Goal: Task Accomplishment & Management: Use online tool/utility

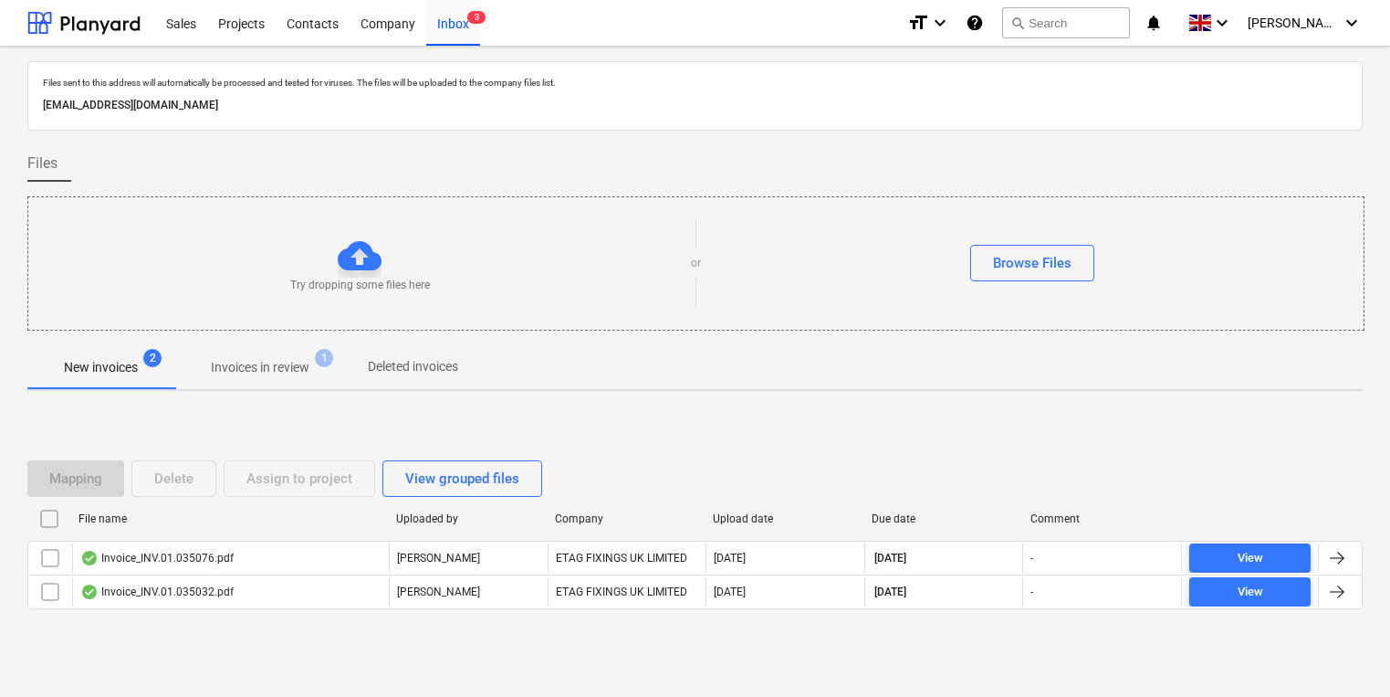
scroll to position [10, 0]
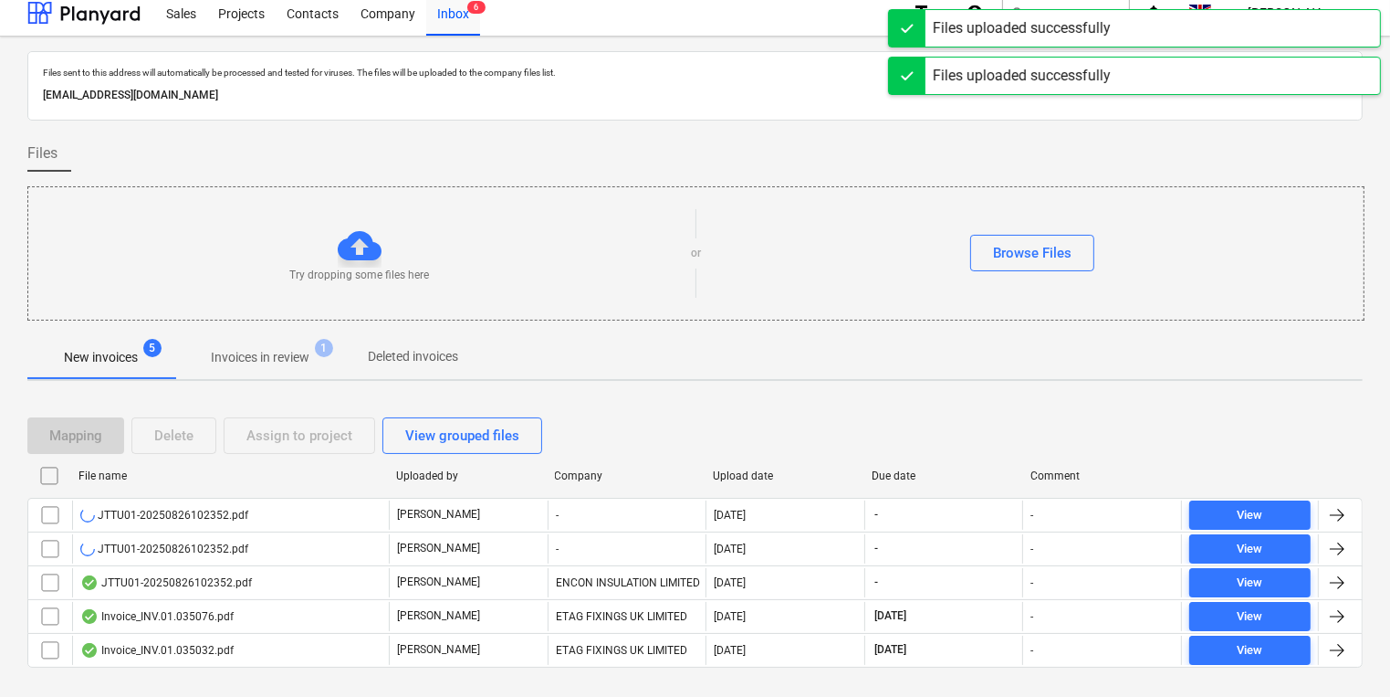
scroll to position [44, 0]
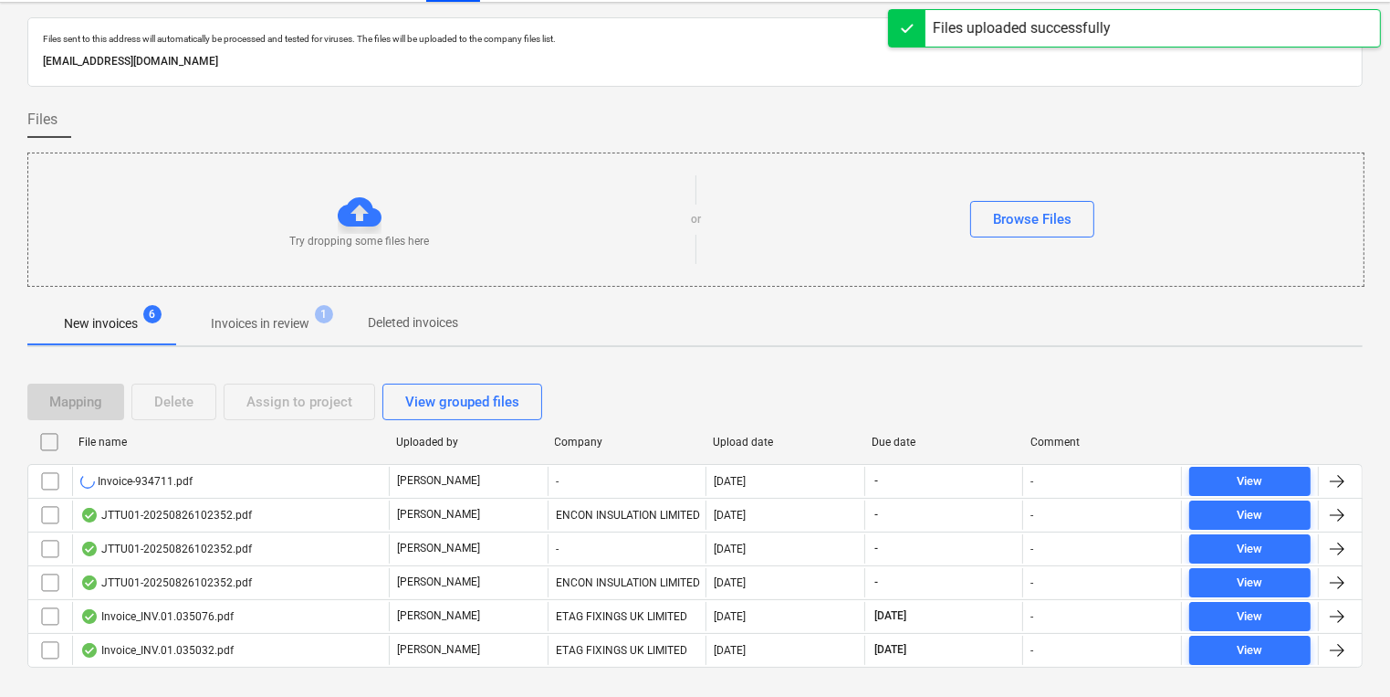
scroll to position [58, 0]
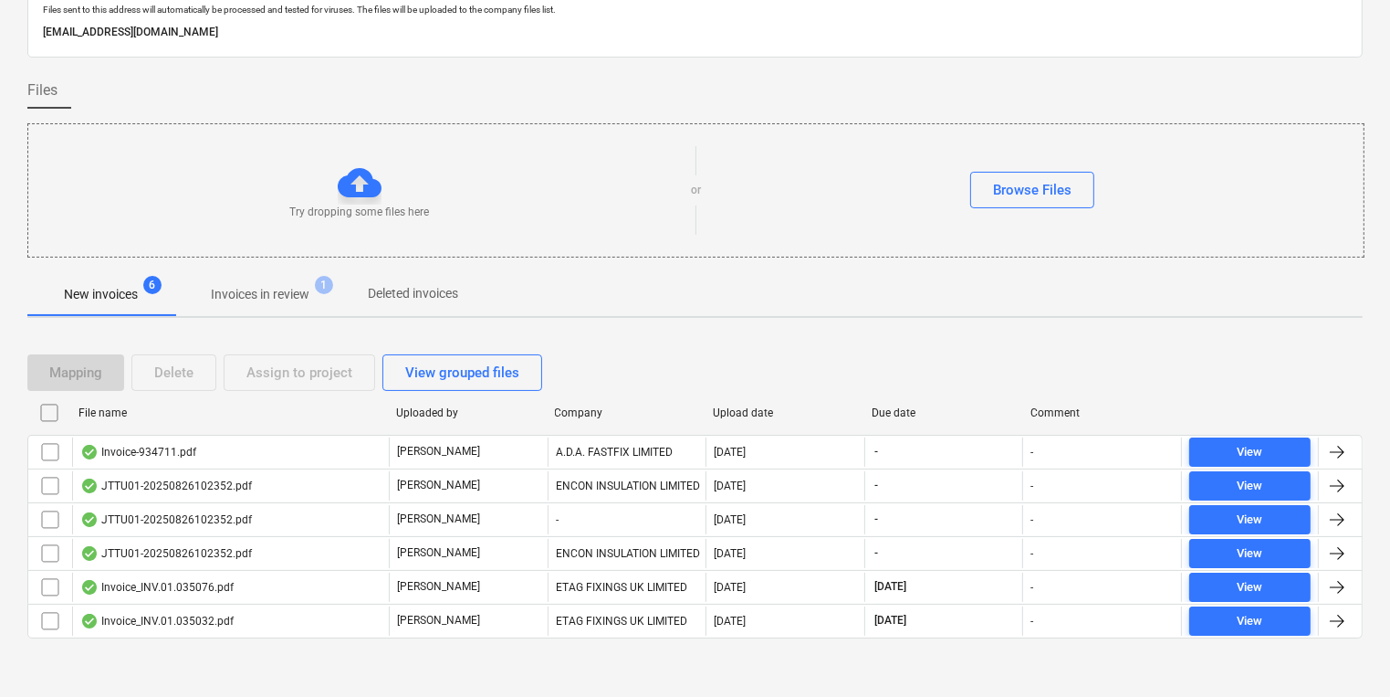
scroll to position [77, 0]
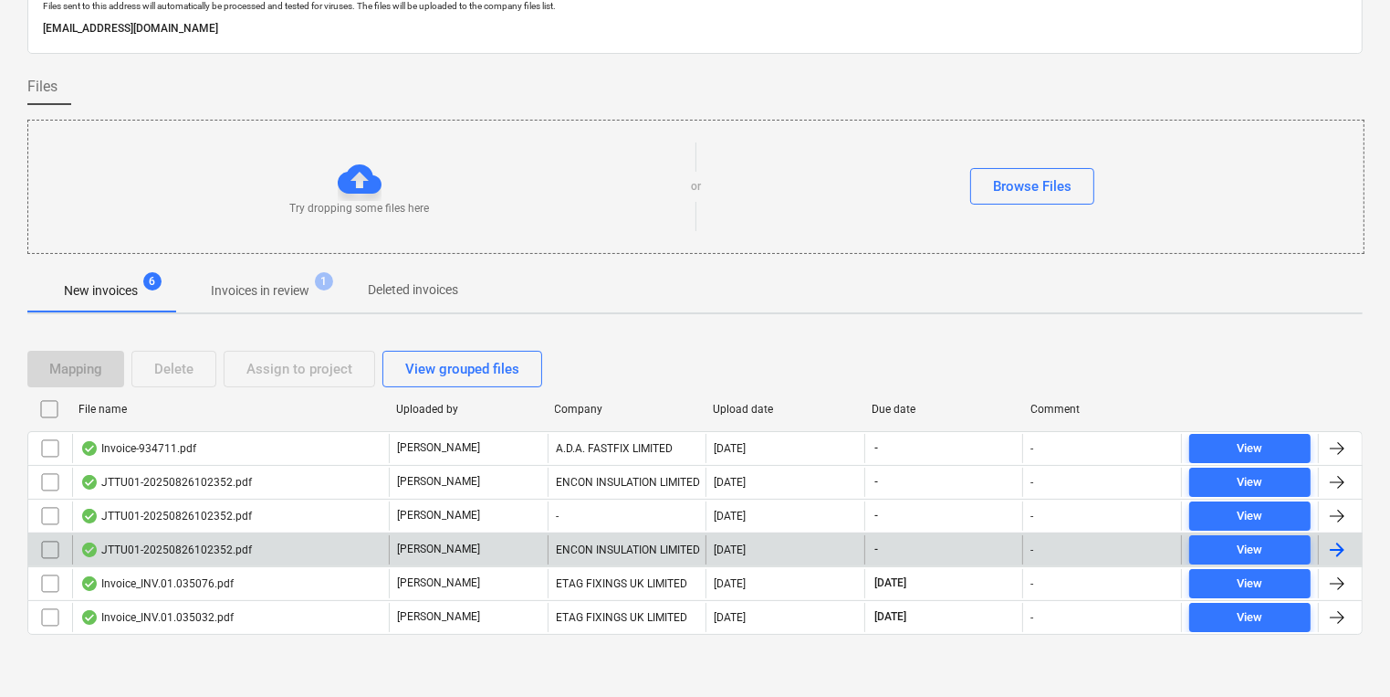
click at [284, 552] on div "JTTU01-20250826102352.pdf" at bounding box center [230, 549] width 317 height 29
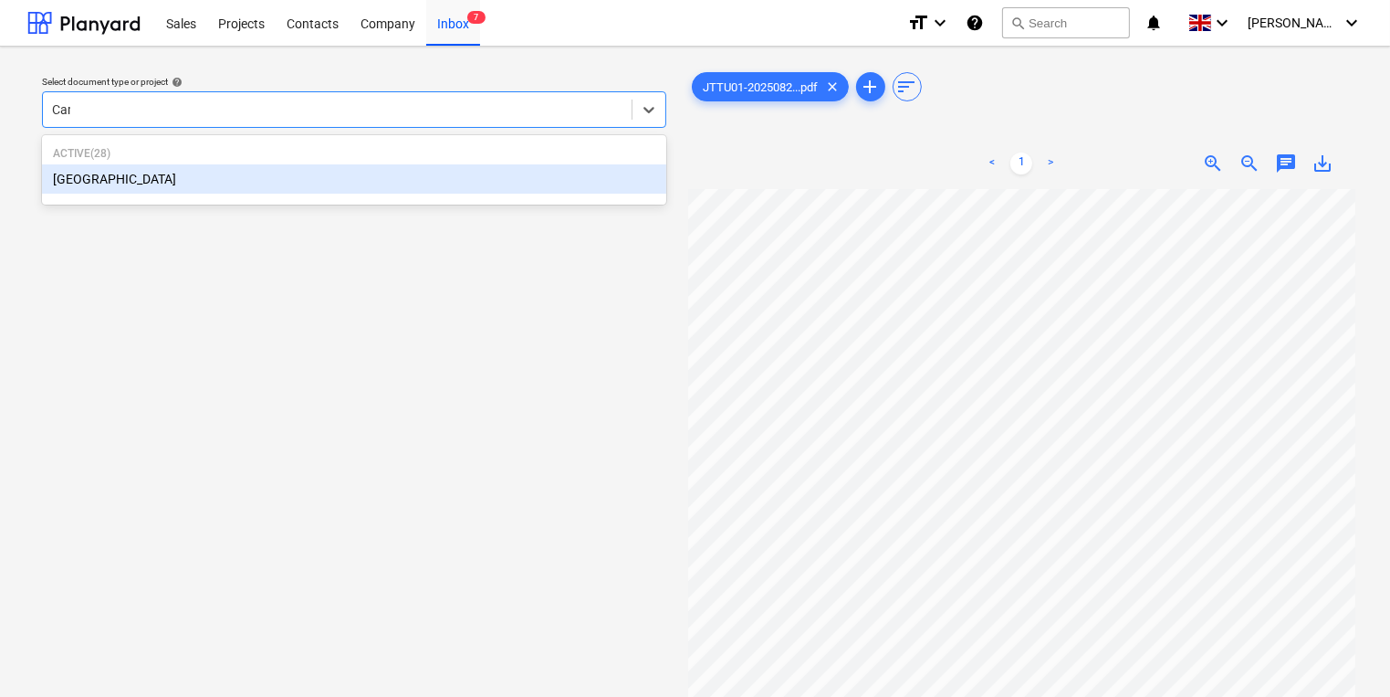
type input "Camd"
click at [389, 186] on div "[GEOGRAPHIC_DATA]" at bounding box center [354, 178] width 624 height 29
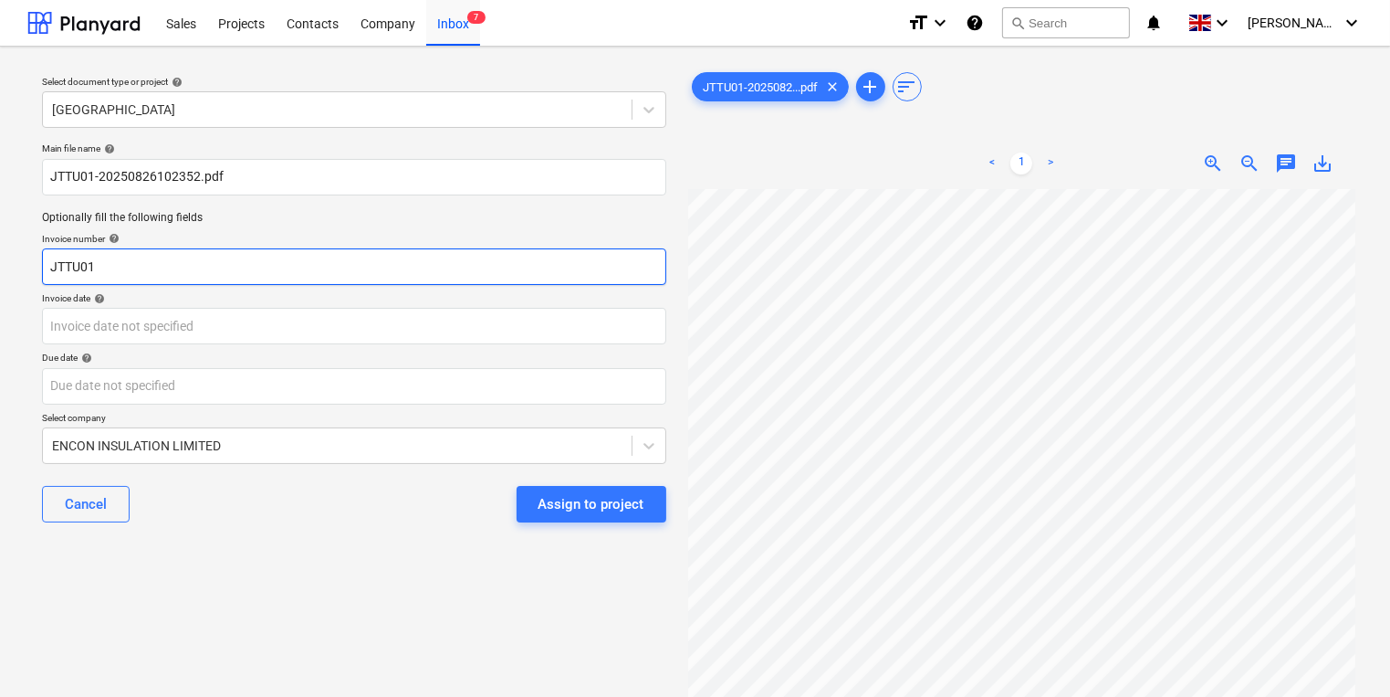
click at [89, 274] on input "JTTU01" at bounding box center [354, 266] width 624 height 37
type input "J"
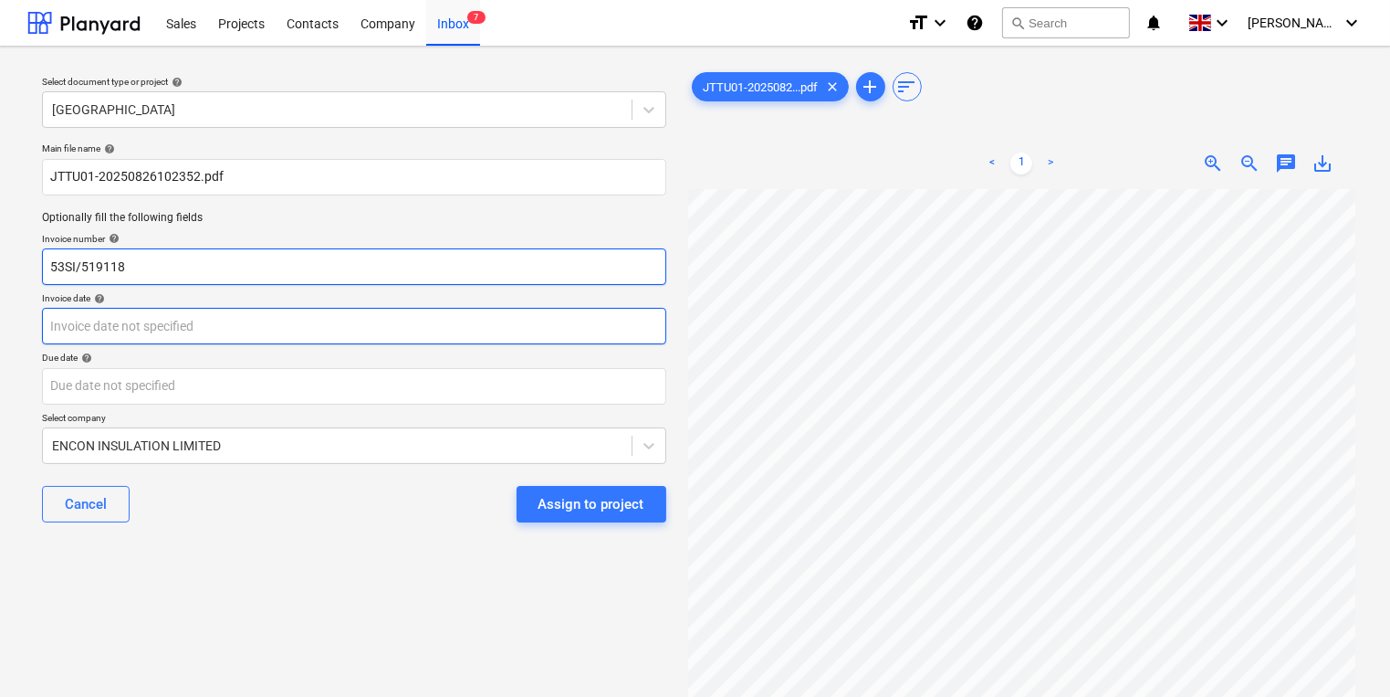
type input "53SI/519118"
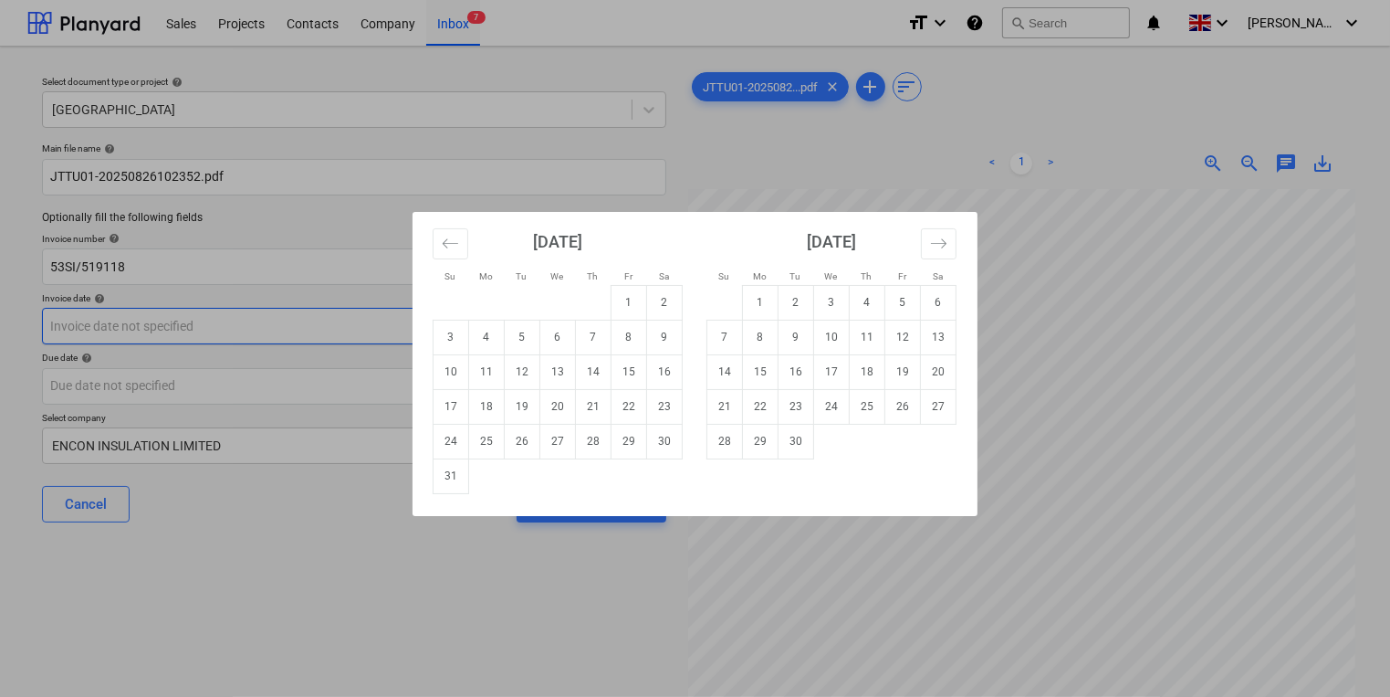
click at [151, 327] on body "Sales Projects Contacts Company Inbox 7 format_size keyboard_arrow_down help se…" at bounding box center [695, 348] width 1390 height 697
click at [625, 409] on td "22" at bounding box center [630, 406] width 36 height 35
type input "[DATE]"
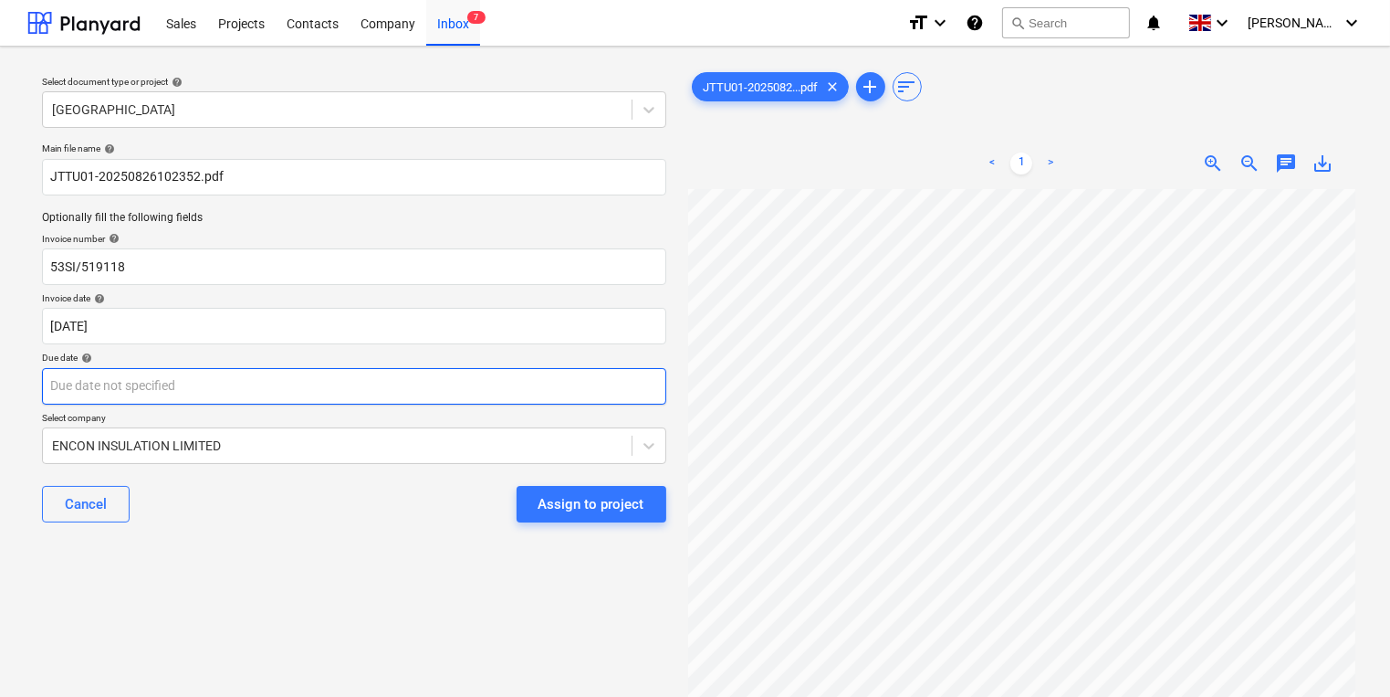
scroll to position [328, 0]
click at [351, 365] on p "Due date help" at bounding box center [354, 359] width 624 height 16
click at [385, 398] on body "Sales Projects Contacts Company Inbox 7 format_size keyboard_arrow_down help se…" at bounding box center [695, 348] width 1390 height 697
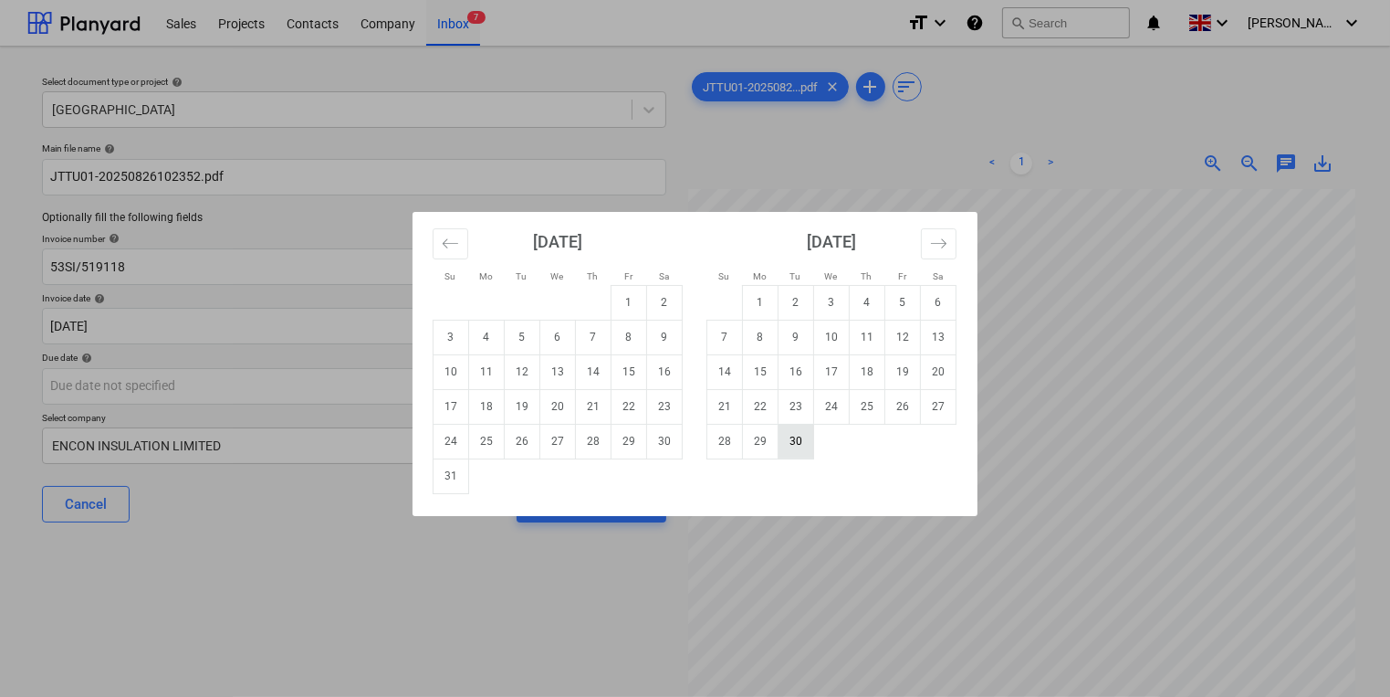
click at [807, 447] on td "30" at bounding box center [797, 441] width 36 height 35
type input "[DATE]"
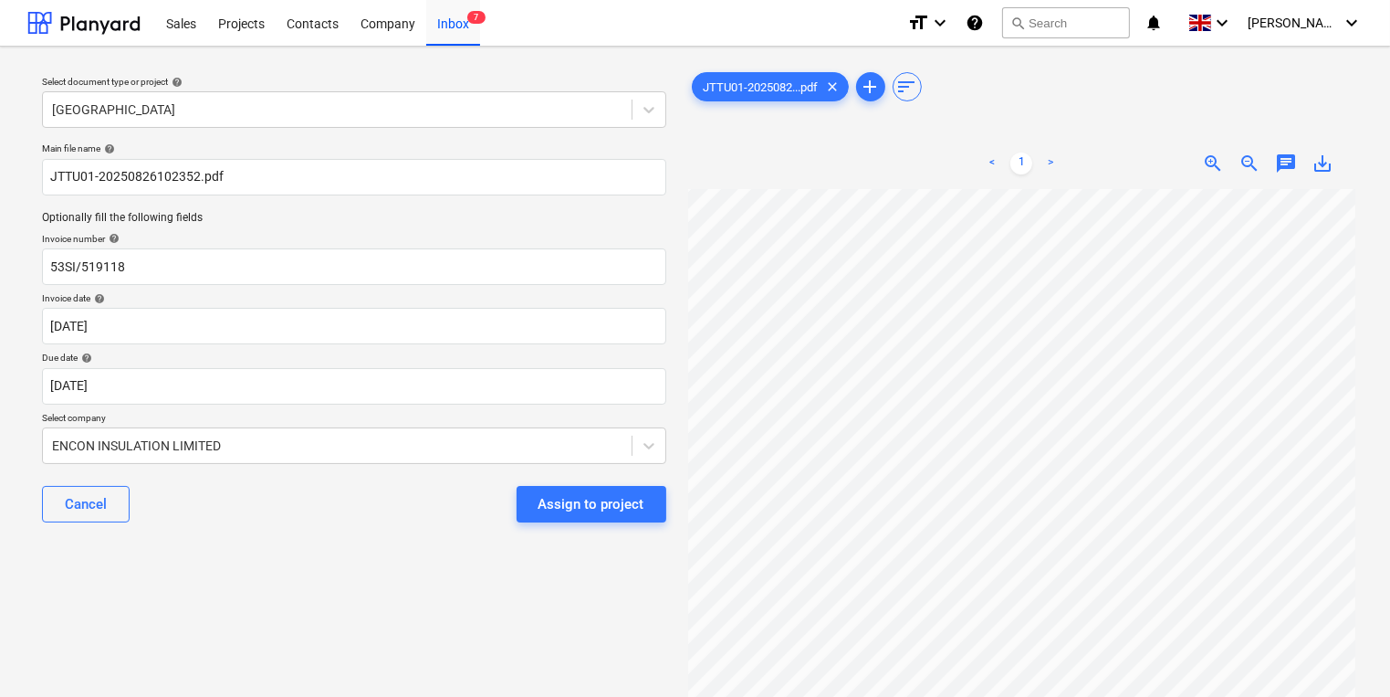
scroll to position [0, 0]
click at [646, 513] on button "Assign to project" at bounding box center [592, 504] width 150 height 37
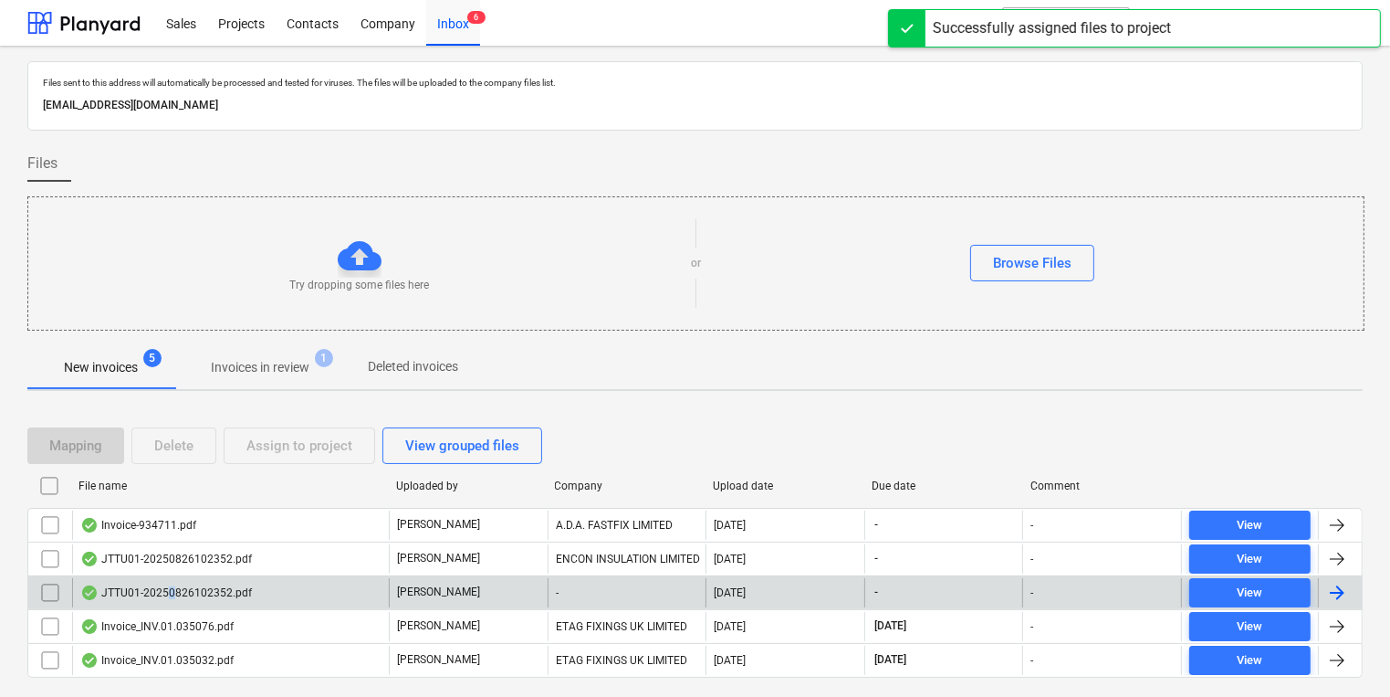
click at [171, 590] on div "JTTU01-20250826102352.pdf" at bounding box center [166, 592] width 172 height 15
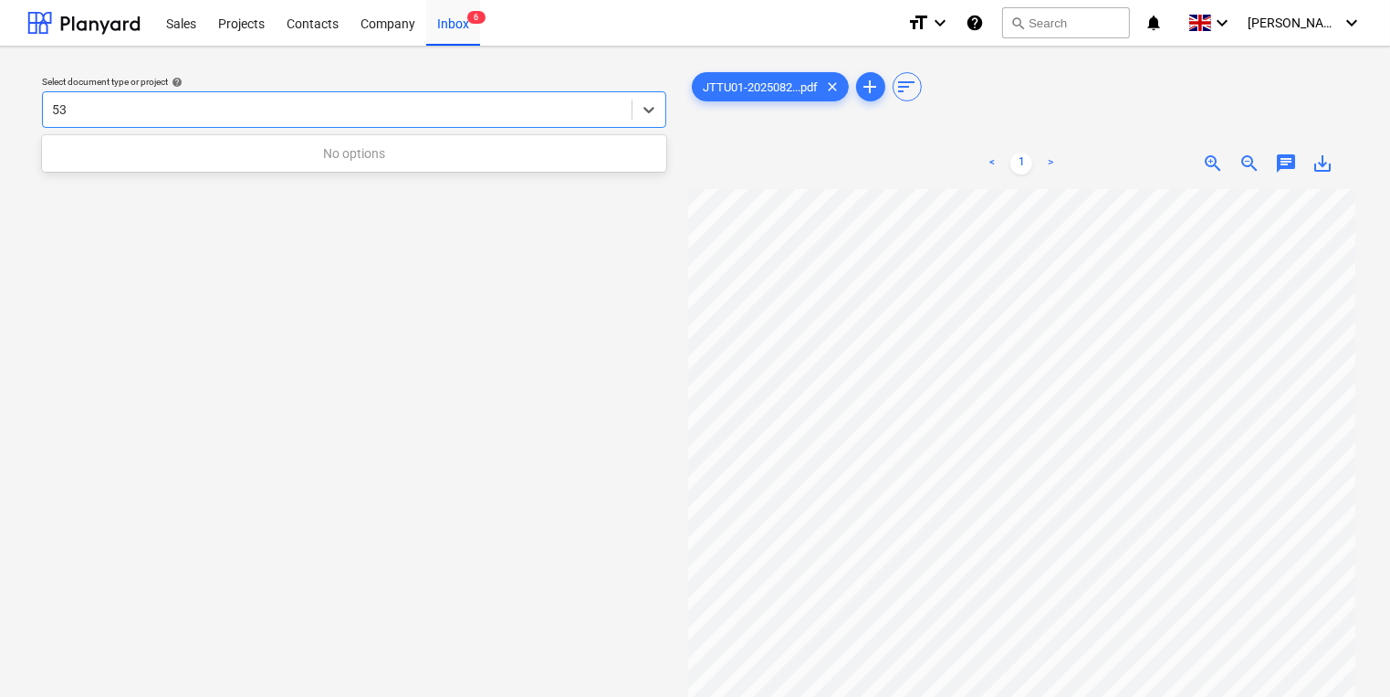
type input "5"
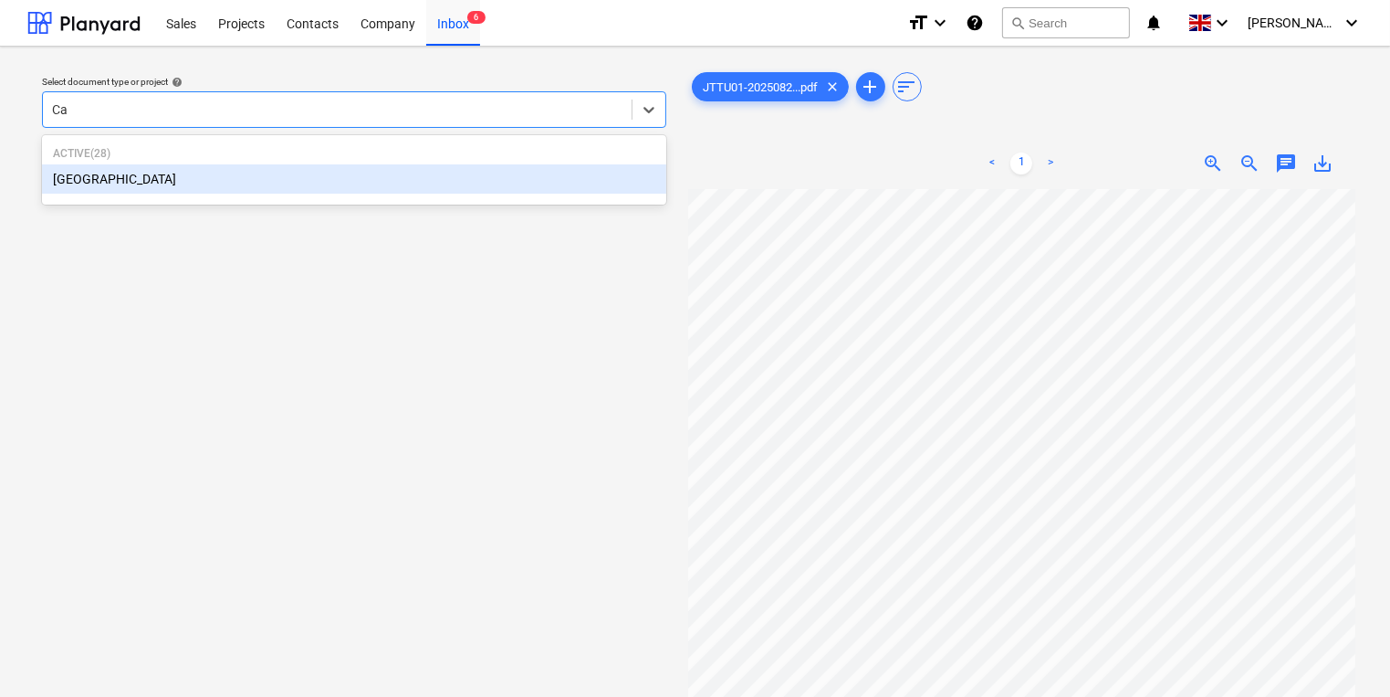
type input "Cam"
click at [515, 175] on div "[GEOGRAPHIC_DATA]" at bounding box center [354, 178] width 624 height 29
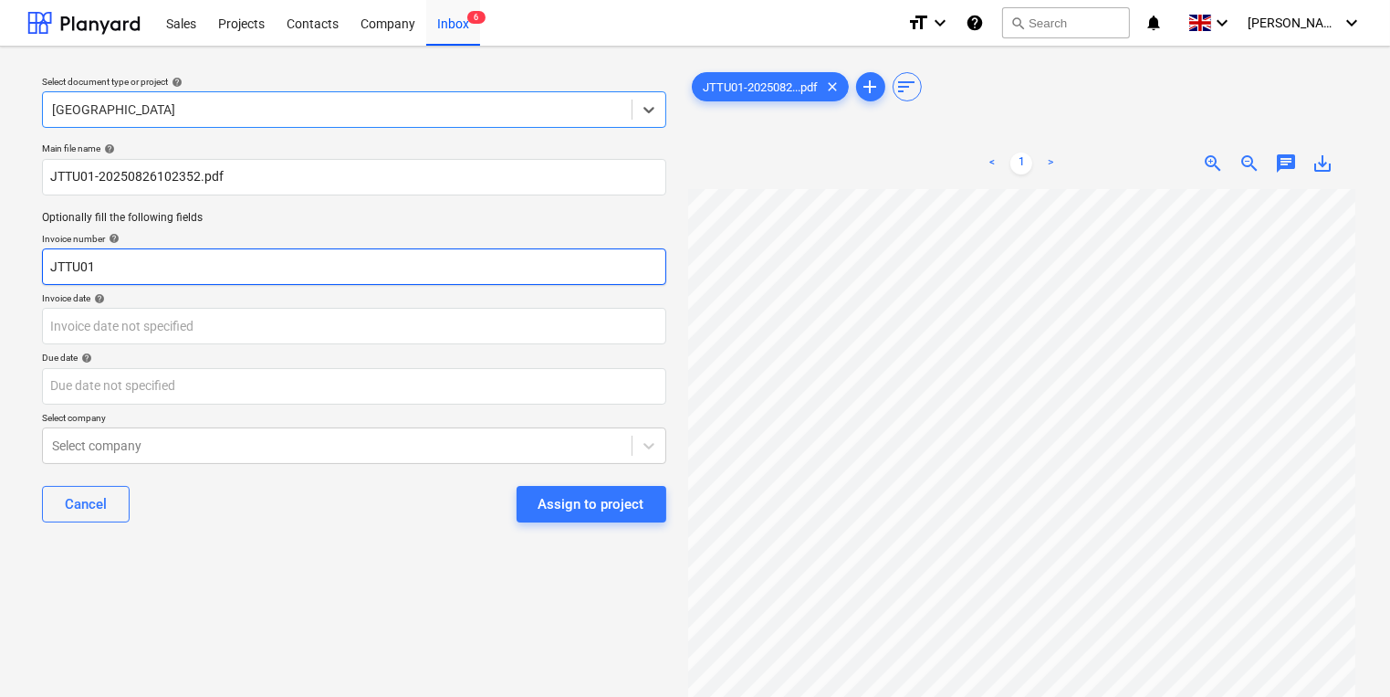
drag, startPoint x: -21, startPoint y: 255, endPoint x: -62, endPoint y: 250, distance: 41.3
click at [0, 250] on html "Sales Projects Contacts Company Inbox 6 format_size keyboard_arrow_down help se…" at bounding box center [695, 348] width 1390 height 697
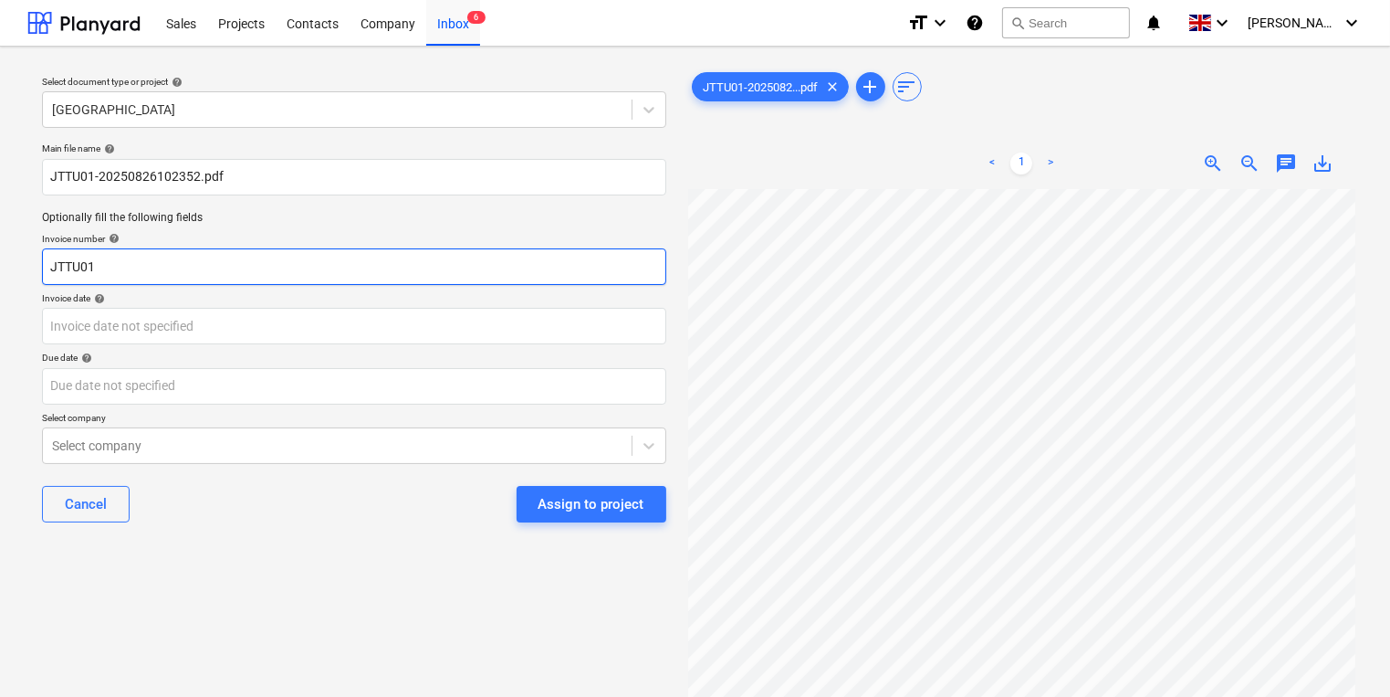
type input "4"
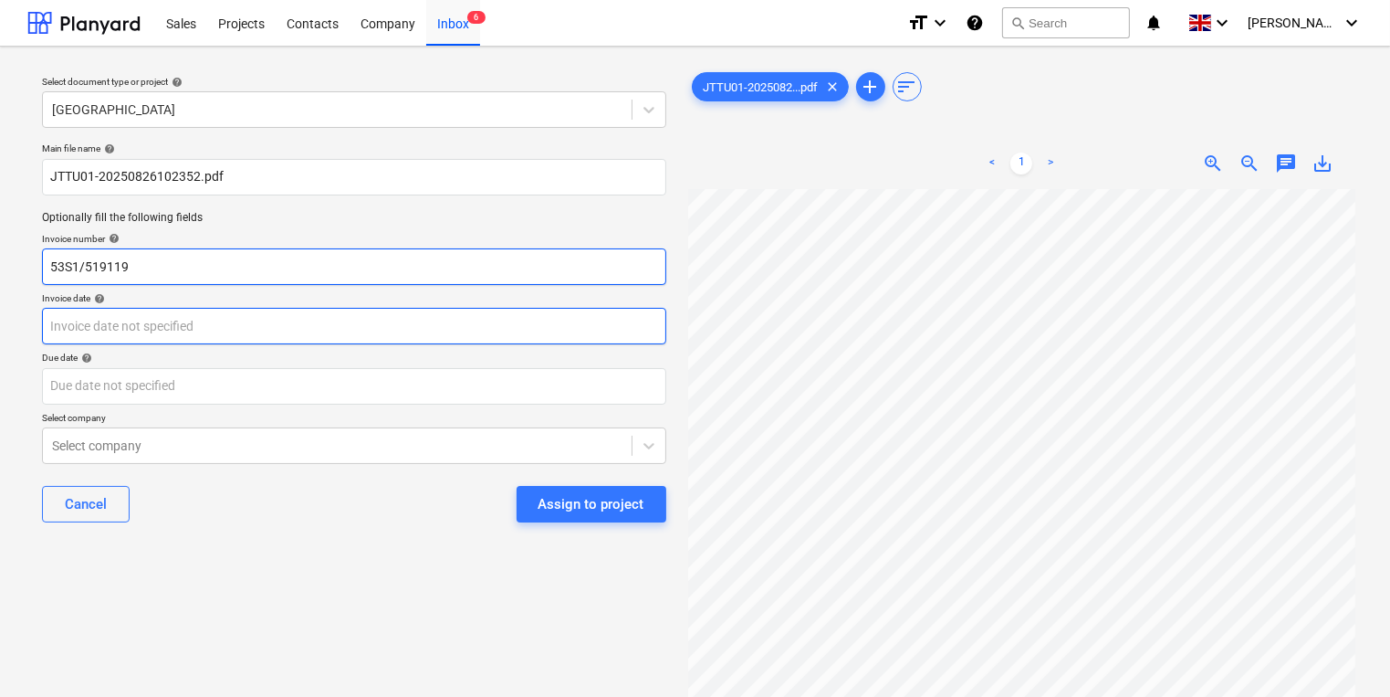
type input "53S1/519119"
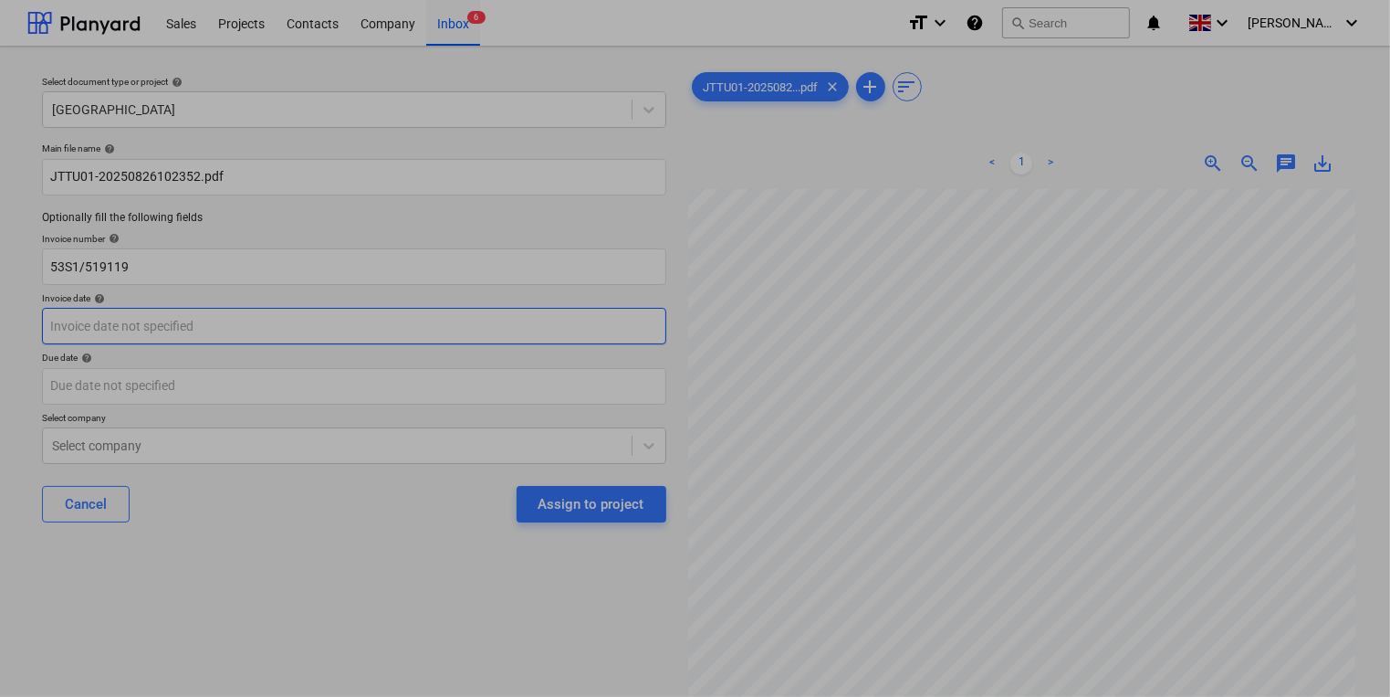
click at [232, 335] on body "Sales Projects Contacts Company Inbox 6 format_size keyboard_arrow_down help se…" at bounding box center [695, 348] width 1390 height 697
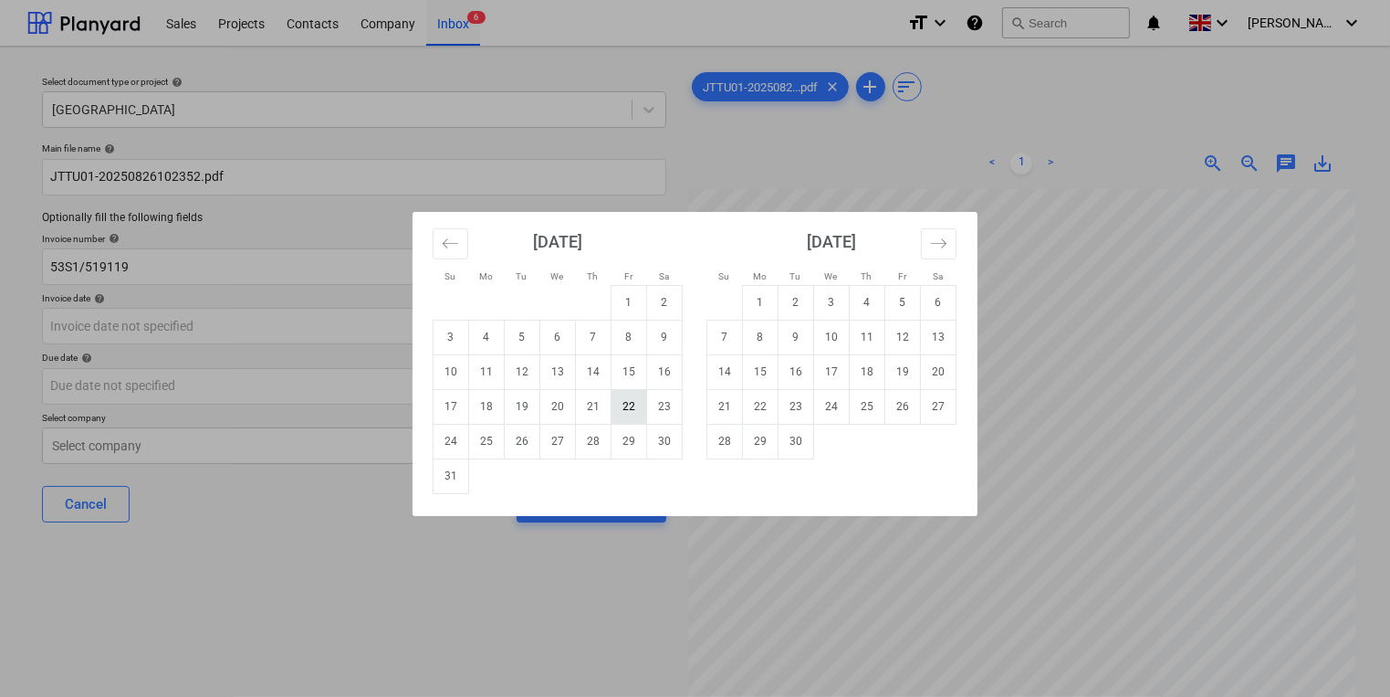
click at [624, 419] on td "22" at bounding box center [630, 406] width 36 height 35
type input "[DATE]"
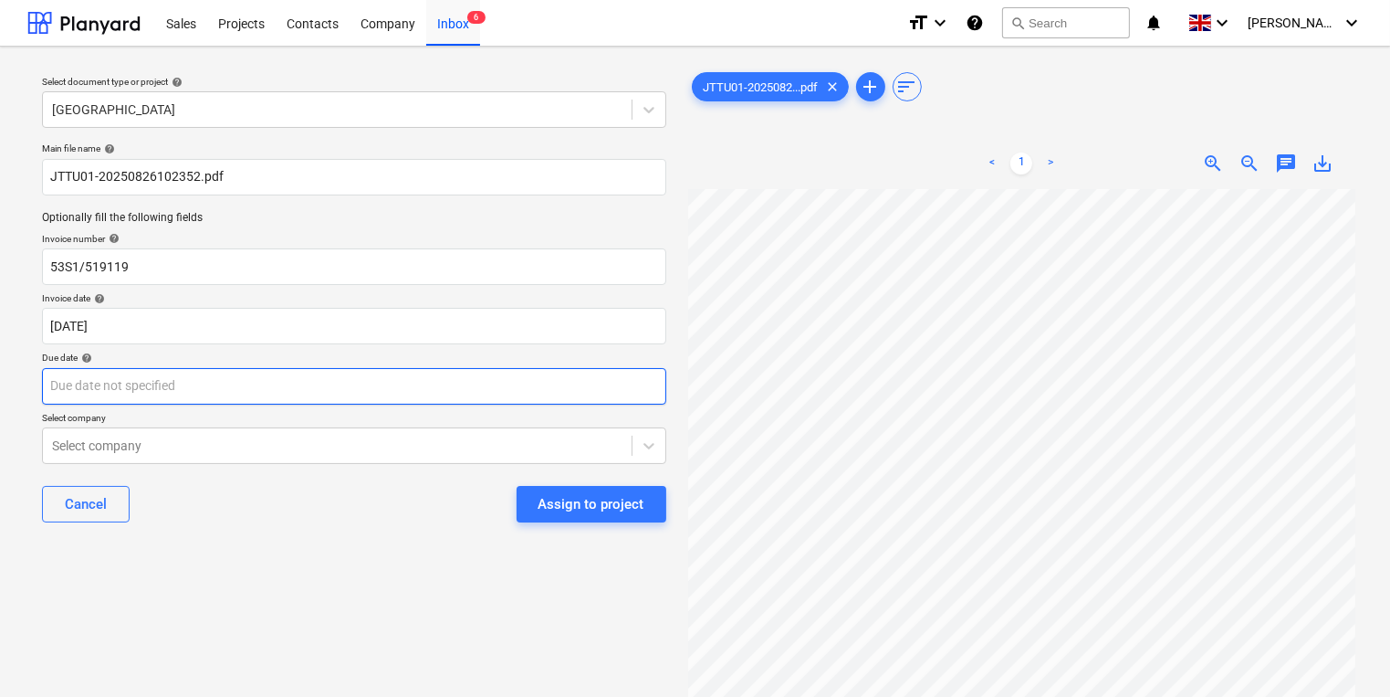
click at [498, 383] on body "Sales Projects Contacts Company Inbox 6 format_size keyboard_arrow_down help se…" at bounding box center [695, 348] width 1390 height 697
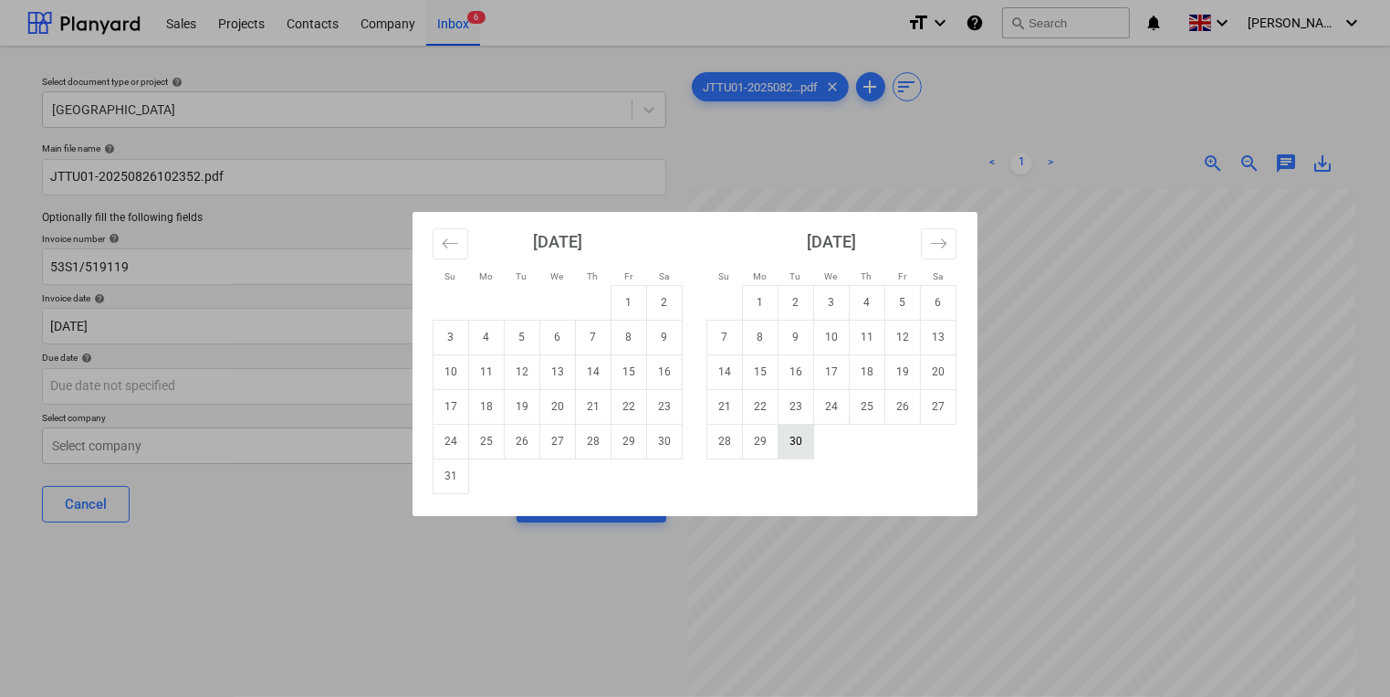
click at [786, 456] on td "30" at bounding box center [797, 441] width 36 height 35
type input "[DATE]"
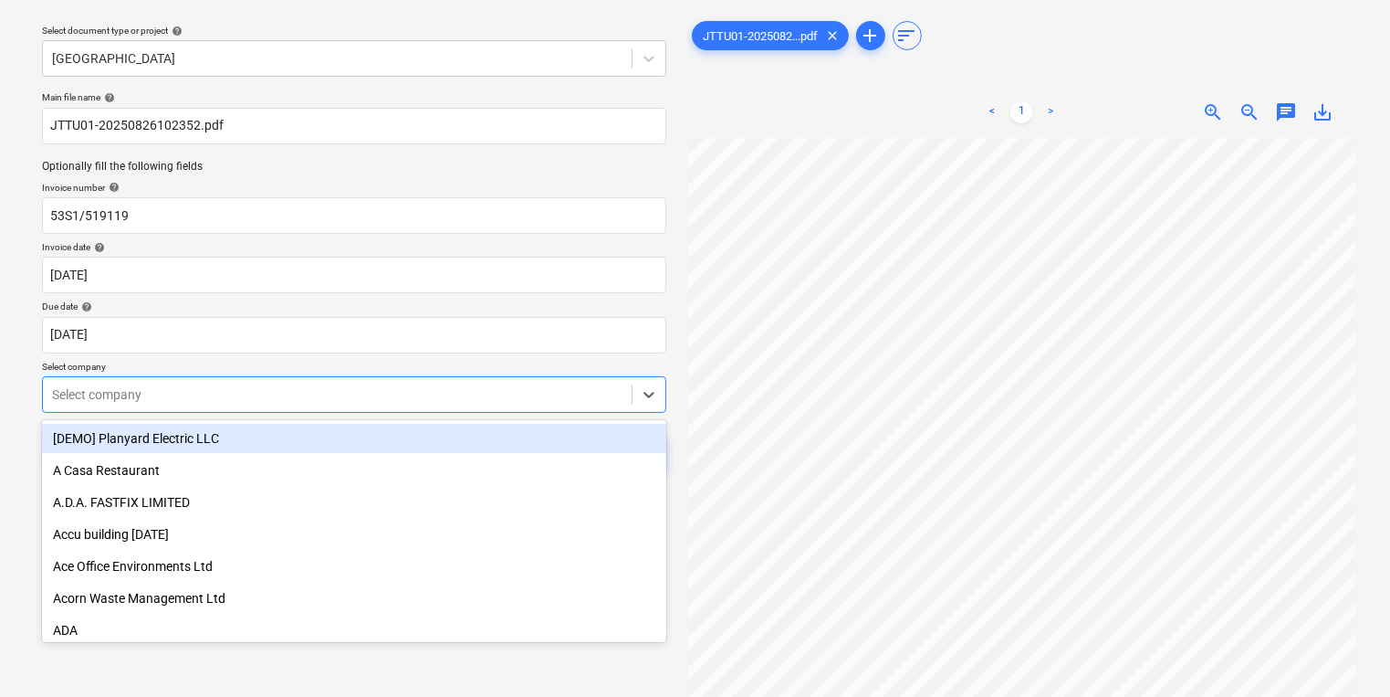
click at [464, 439] on body "Sales Projects Contacts Company Inbox 6 format_size keyboard_arrow_down help se…" at bounding box center [695, 297] width 1390 height 697
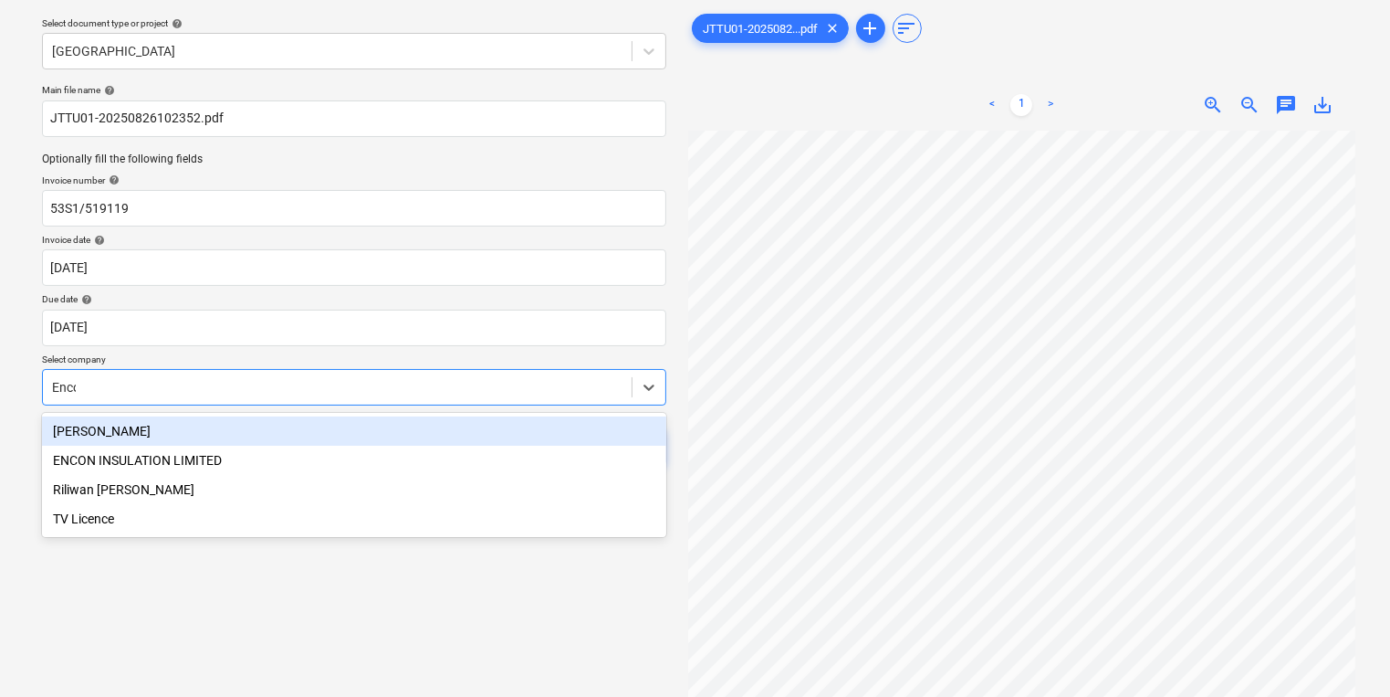
type input "Encon"
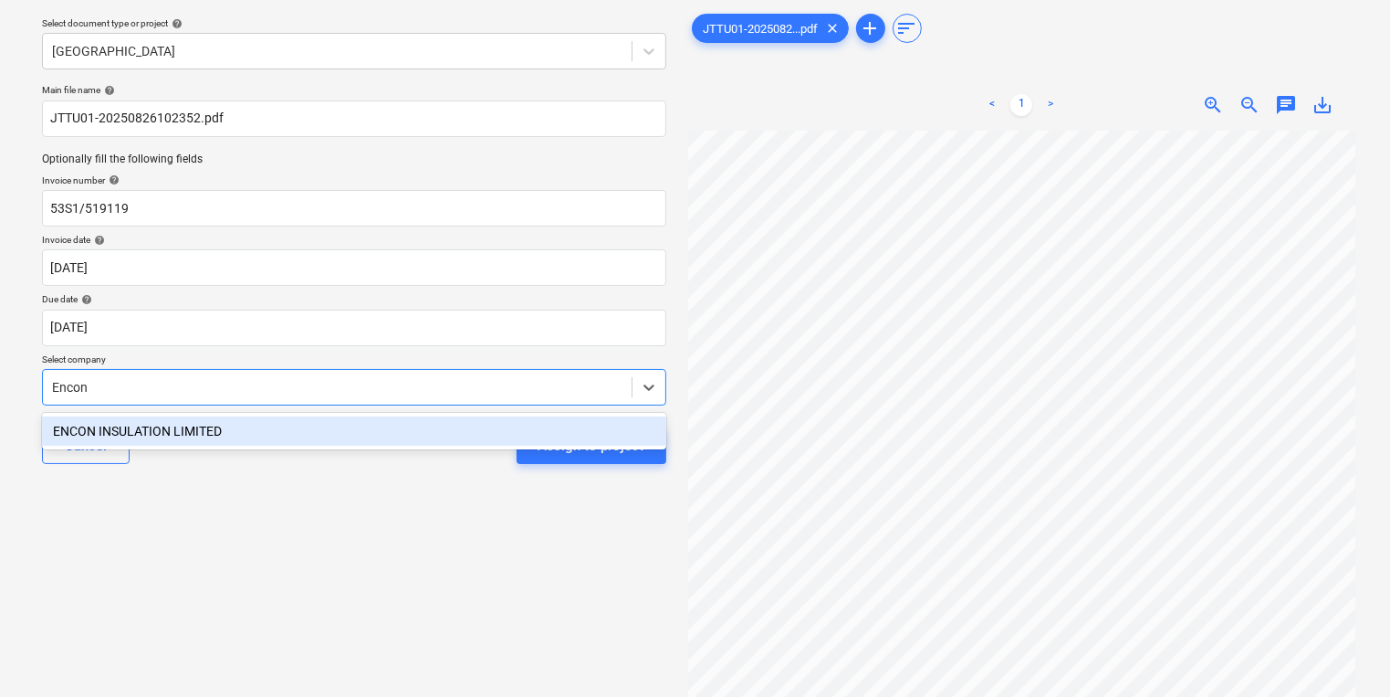
click at [464, 438] on div "ENCON INSULATION LIMITED" at bounding box center [354, 430] width 624 height 29
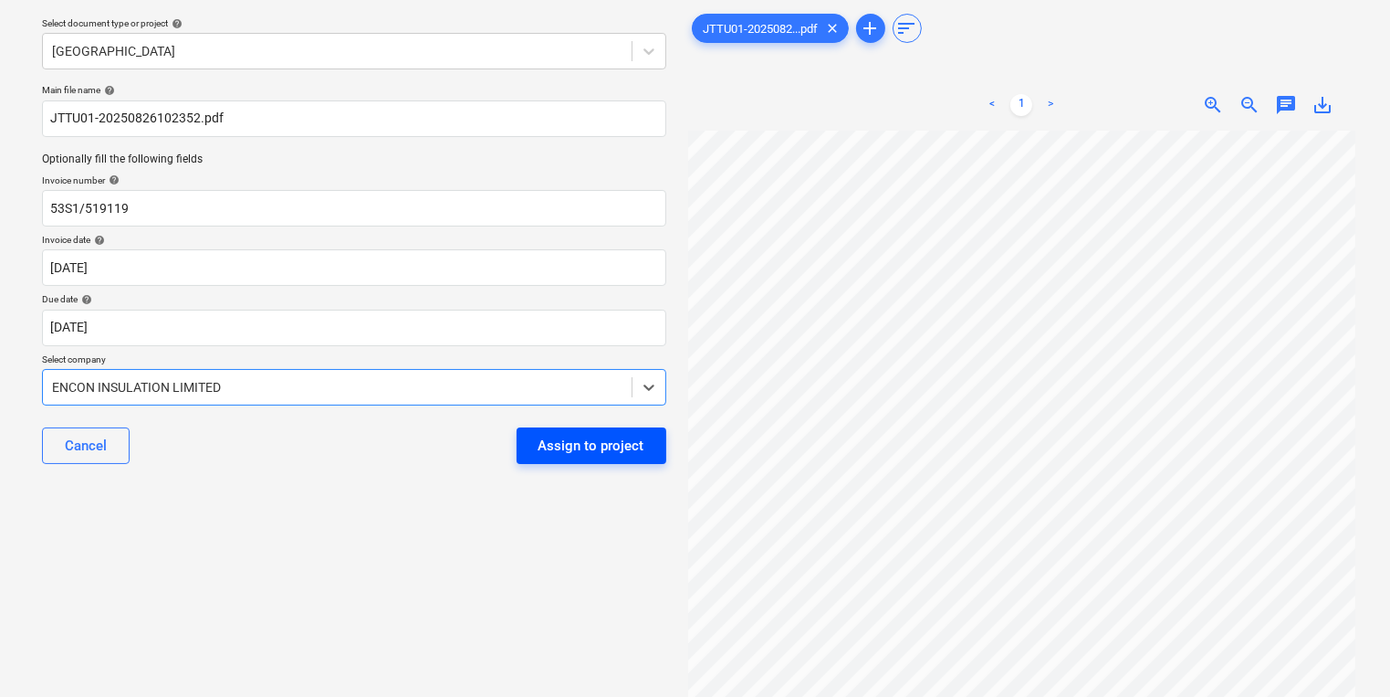
click at [573, 450] on div "Assign to project" at bounding box center [592, 446] width 106 height 24
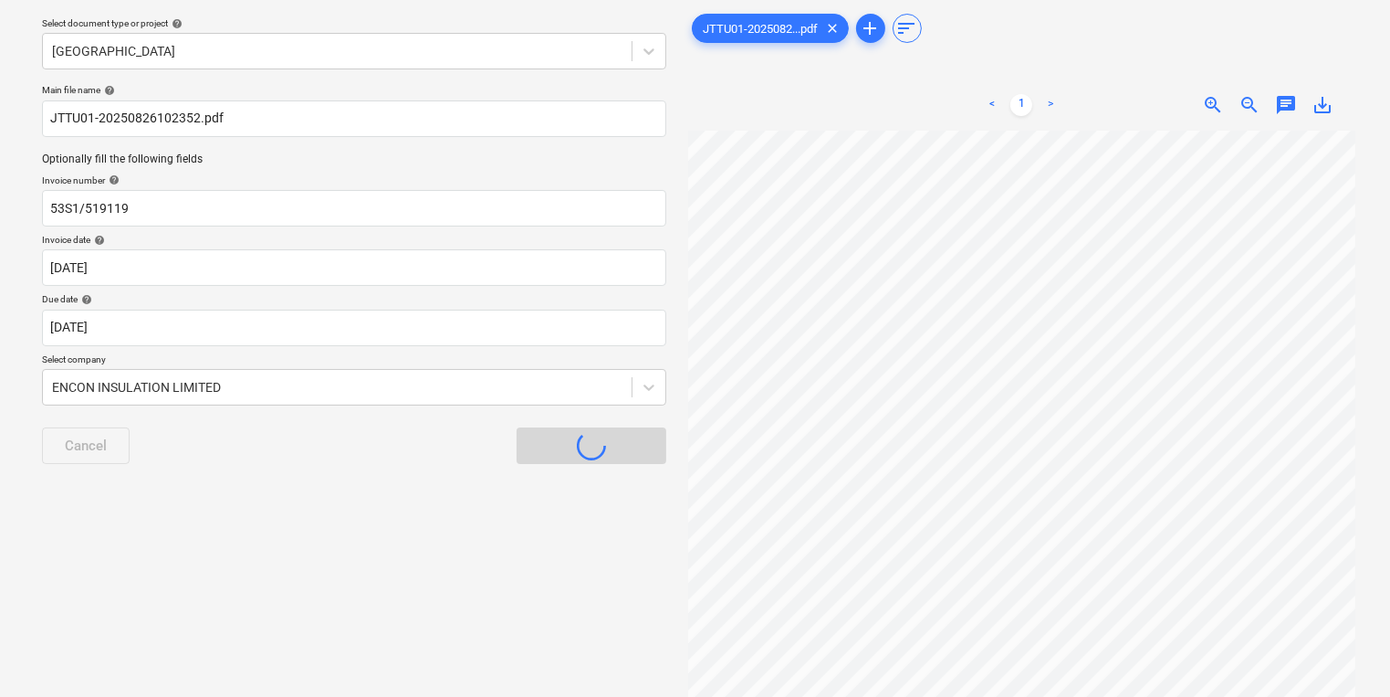
scroll to position [44, 0]
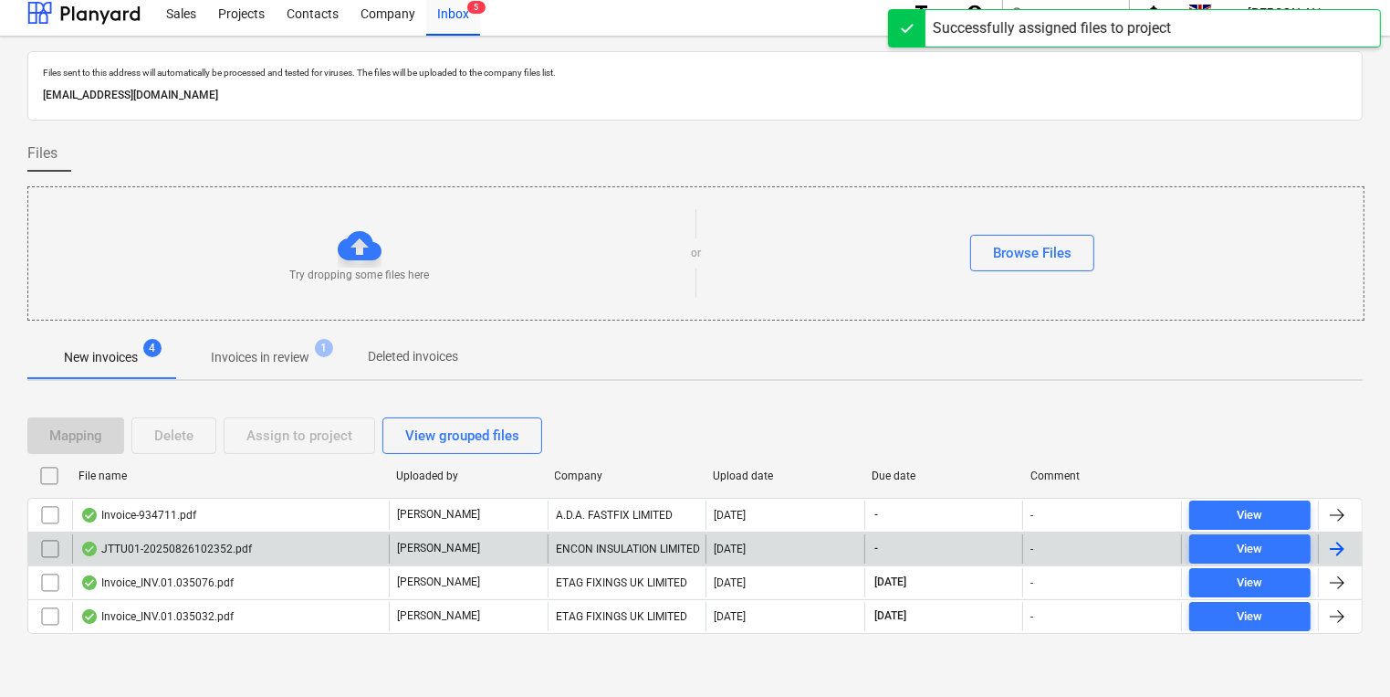
click at [288, 551] on div "JTTU01-20250826102352.pdf" at bounding box center [230, 548] width 317 height 29
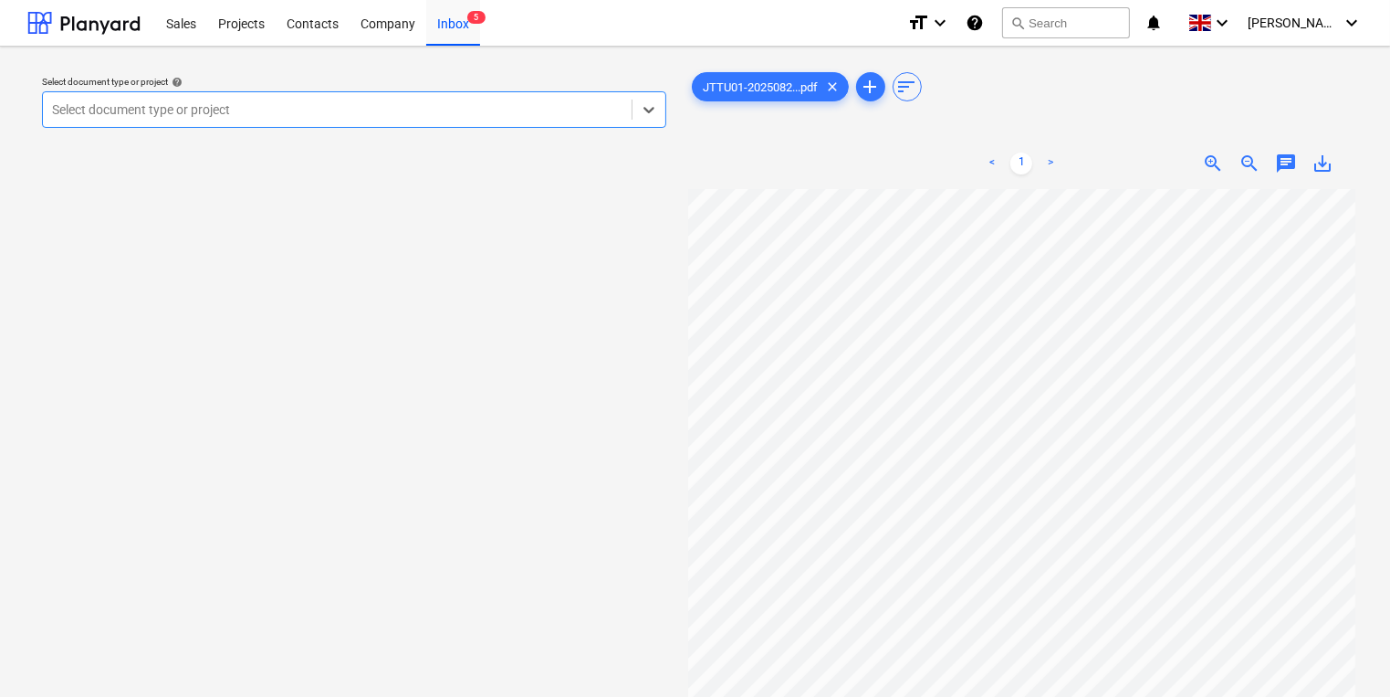
click at [317, 121] on div "Select document type or project" at bounding box center [337, 110] width 589 height 26
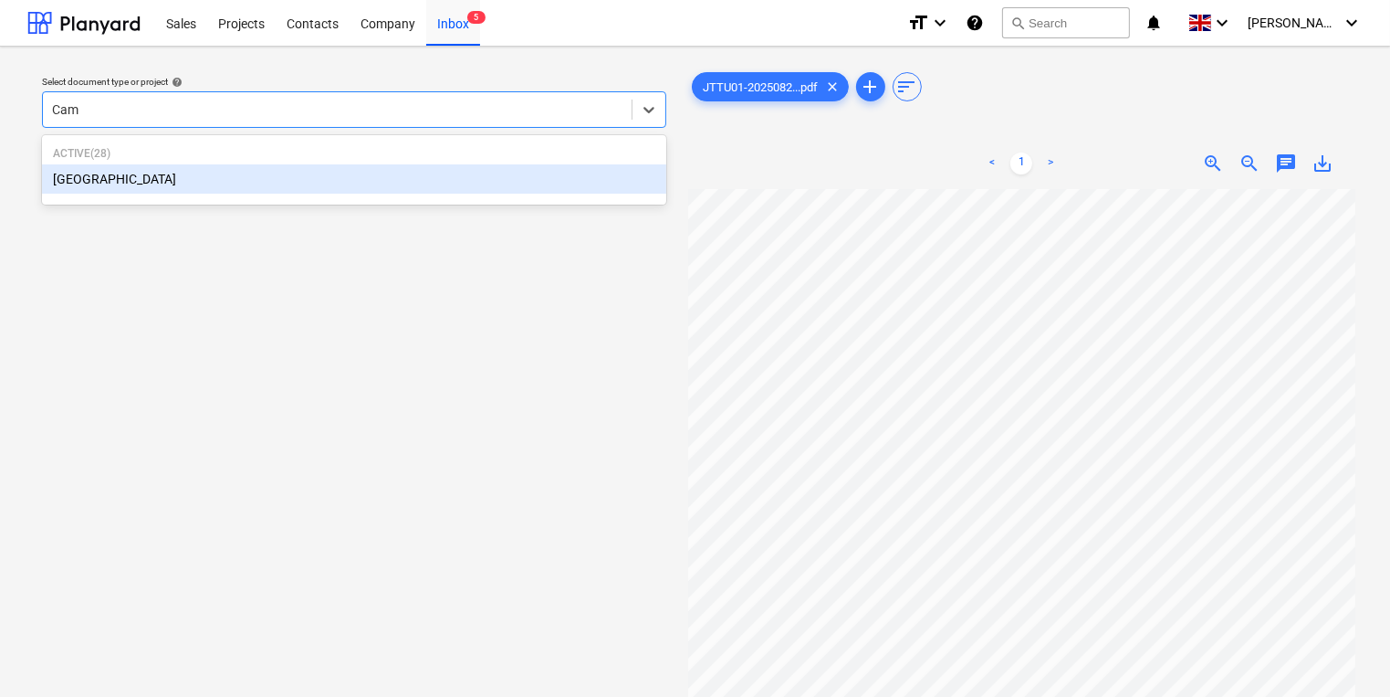
type input "Camd"
click at [353, 175] on div "[GEOGRAPHIC_DATA]" at bounding box center [354, 178] width 624 height 29
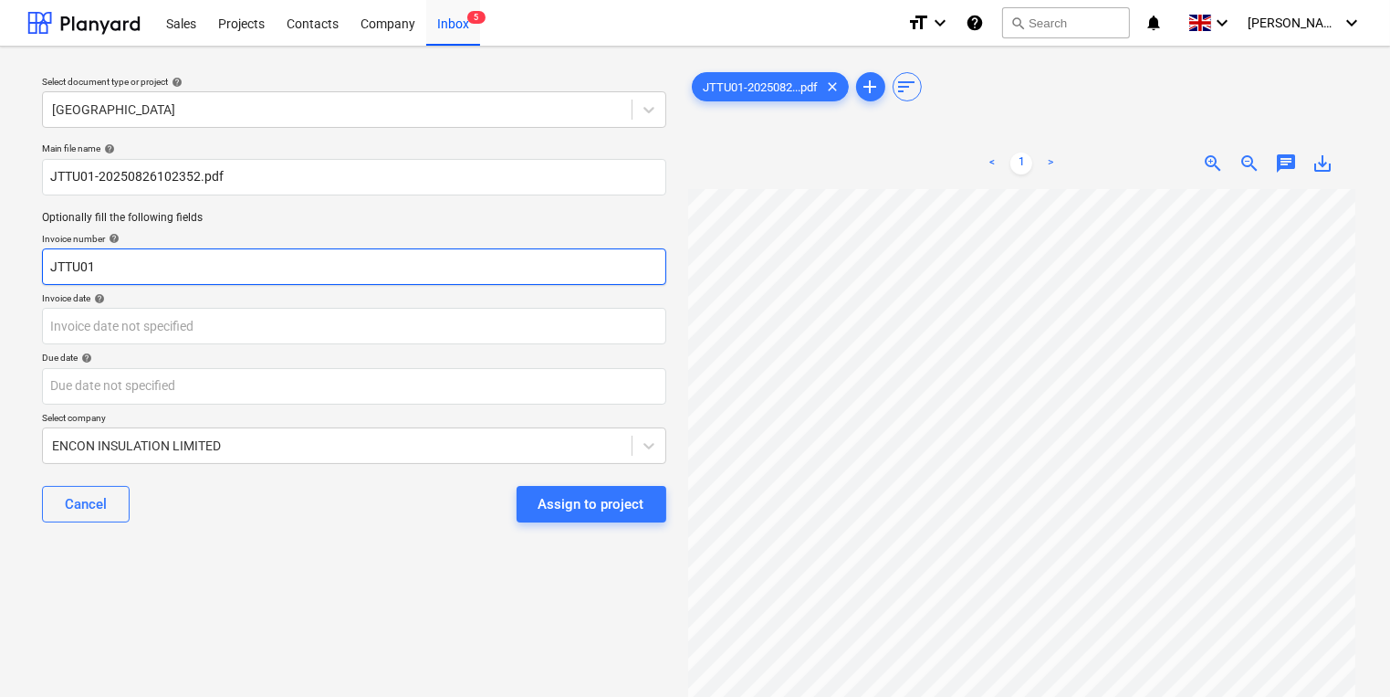
click at [203, 263] on input "JTTU01" at bounding box center [354, 266] width 624 height 37
type input "J"
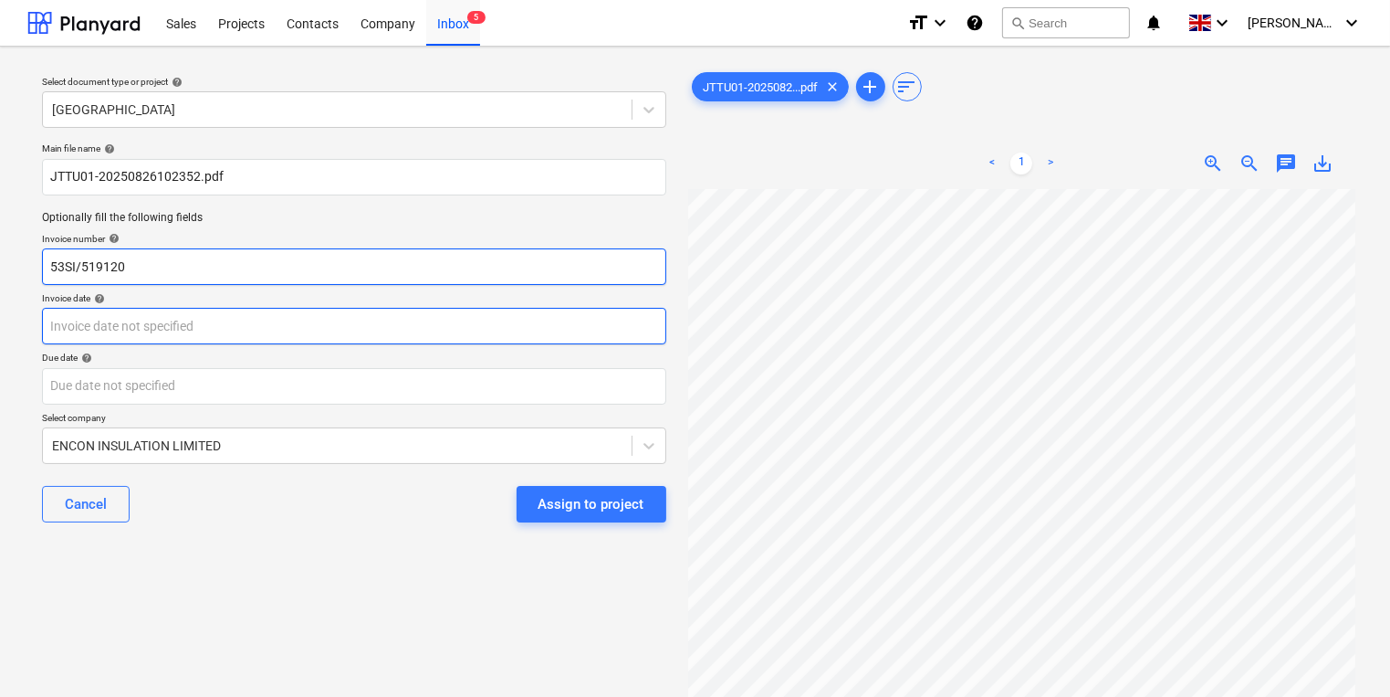
type input "53SI/519120"
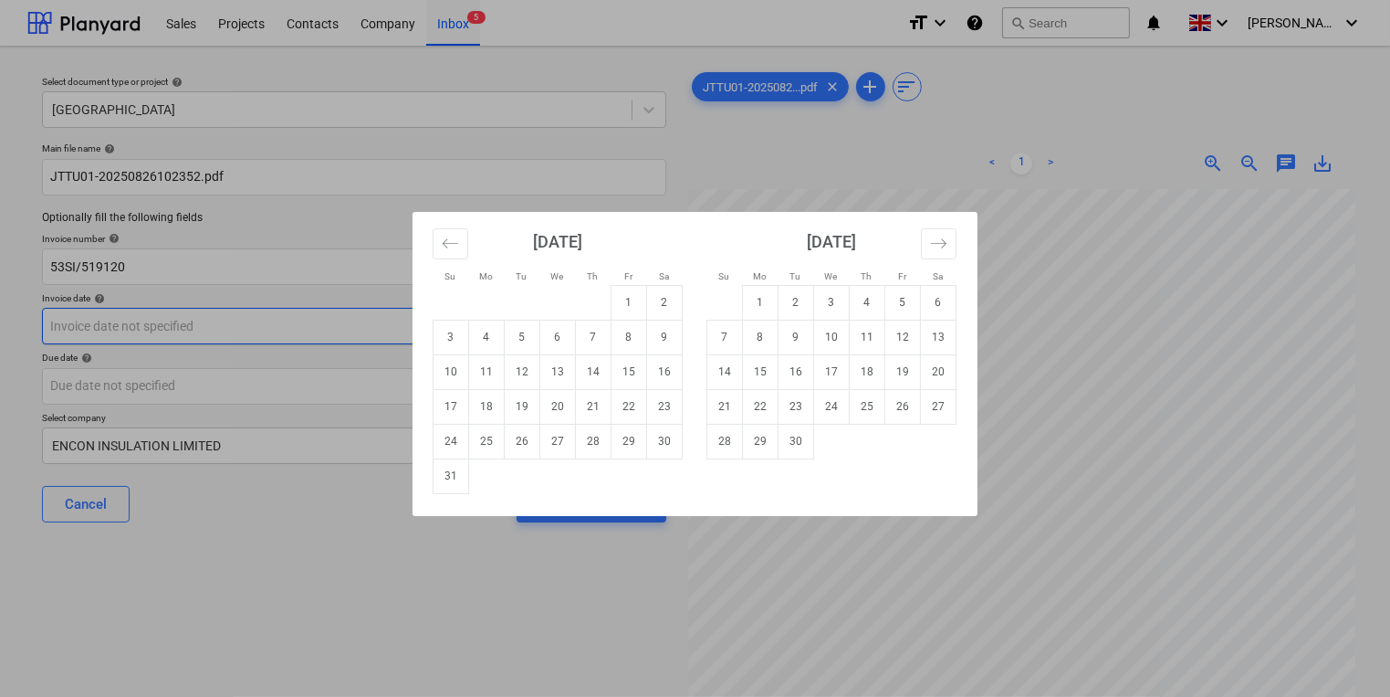
click at [239, 315] on body "Sales Projects Contacts Company Inbox 5 format_size keyboard_arrow_down help se…" at bounding box center [695, 348] width 1390 height 697
click at [623, 416] on td "22" at bounding box center [630, 406] width 36 height 35
type input "[DATE]"
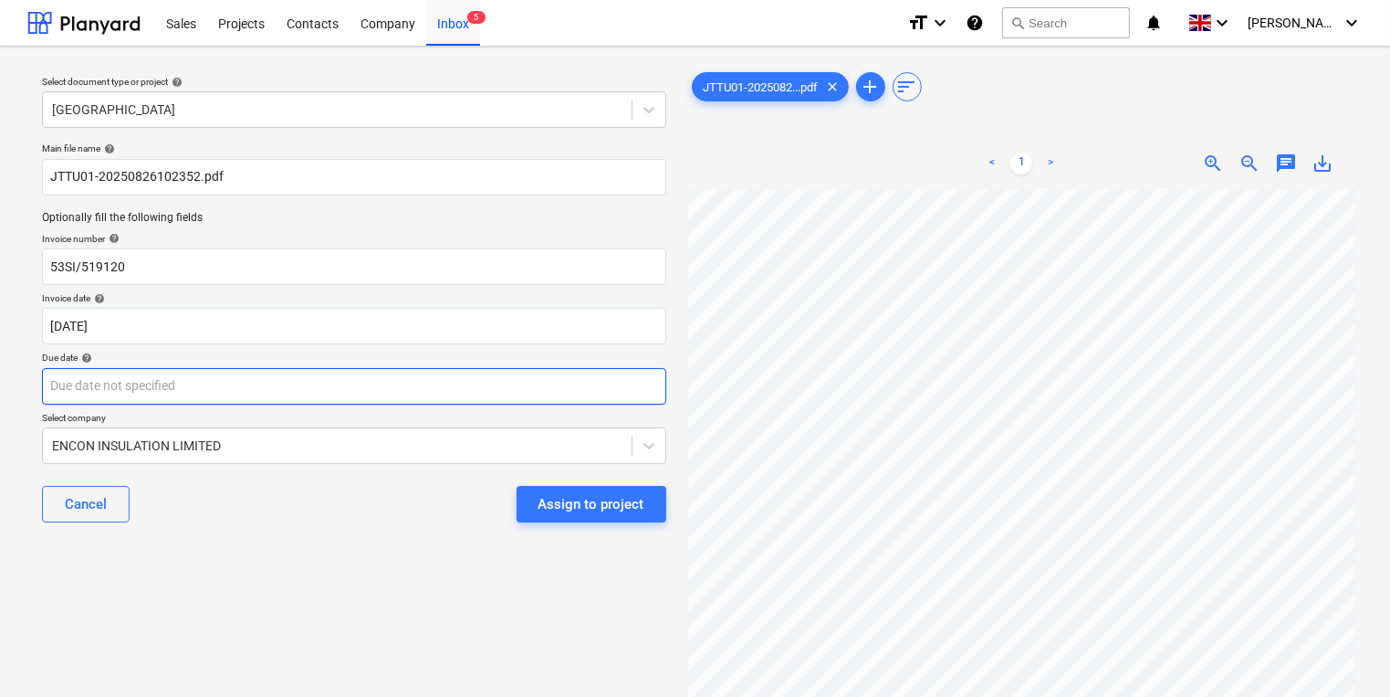
click at [387, 390] on body "Sales Projects Contacts Company Inbox 5 format_size keyboard_arrow_down help se…" at bounding box center [695, 348] width 1390 height 697
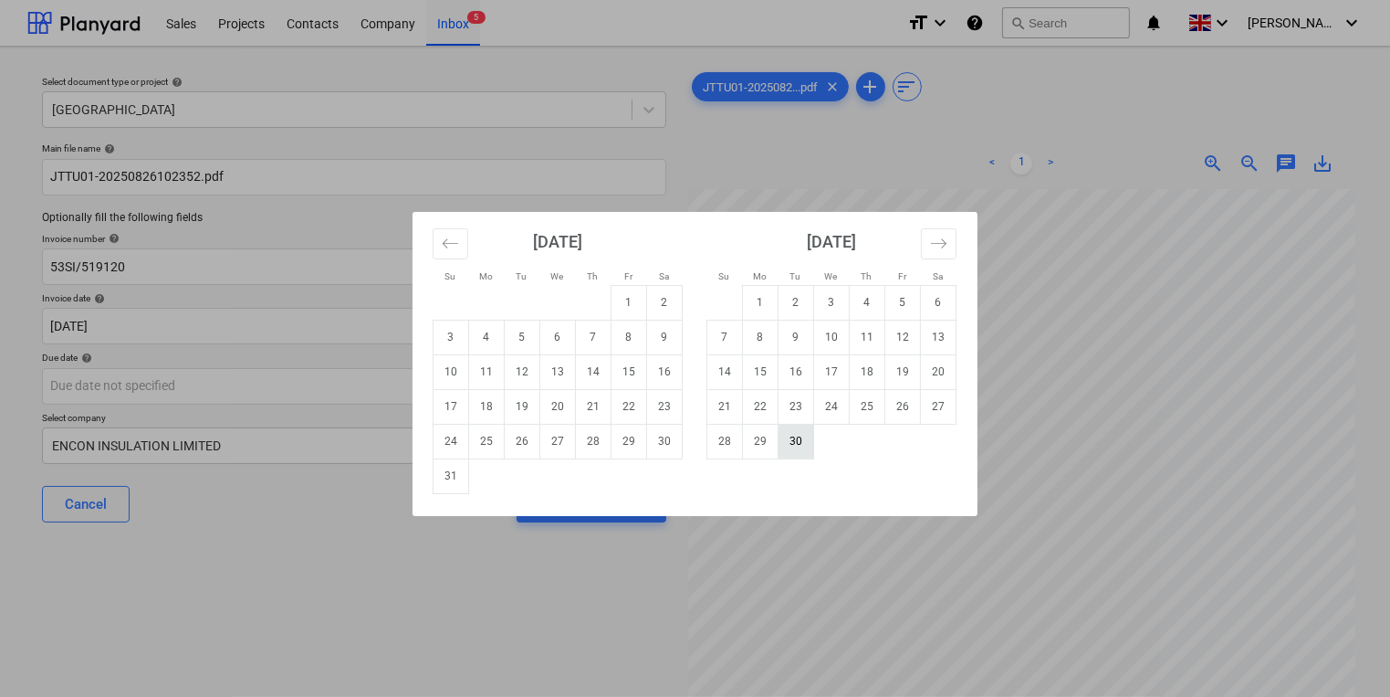
click at [802, 445] on td "30" at bounding box center [797, 441] width 36 height 35
type input "[DATE]"
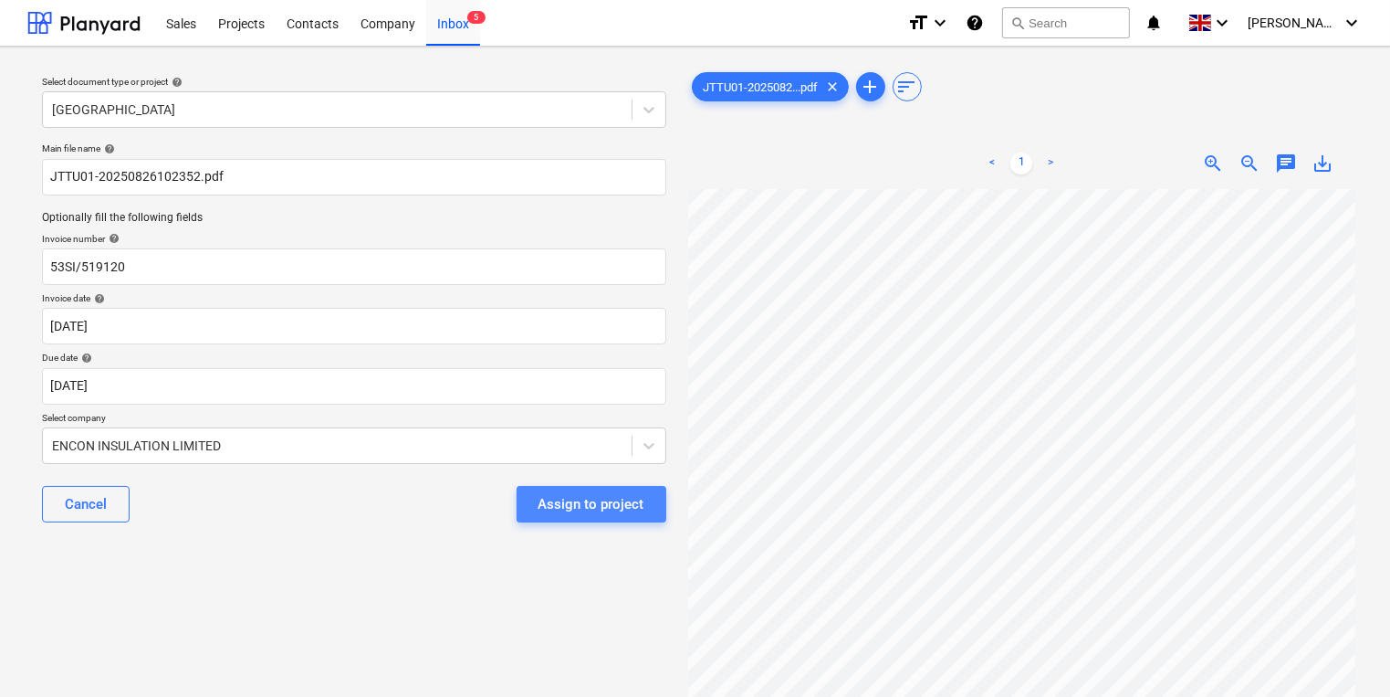
click at [614, 504] on div "Assign to project" at bounding box center [592, 504] width 106 height 24
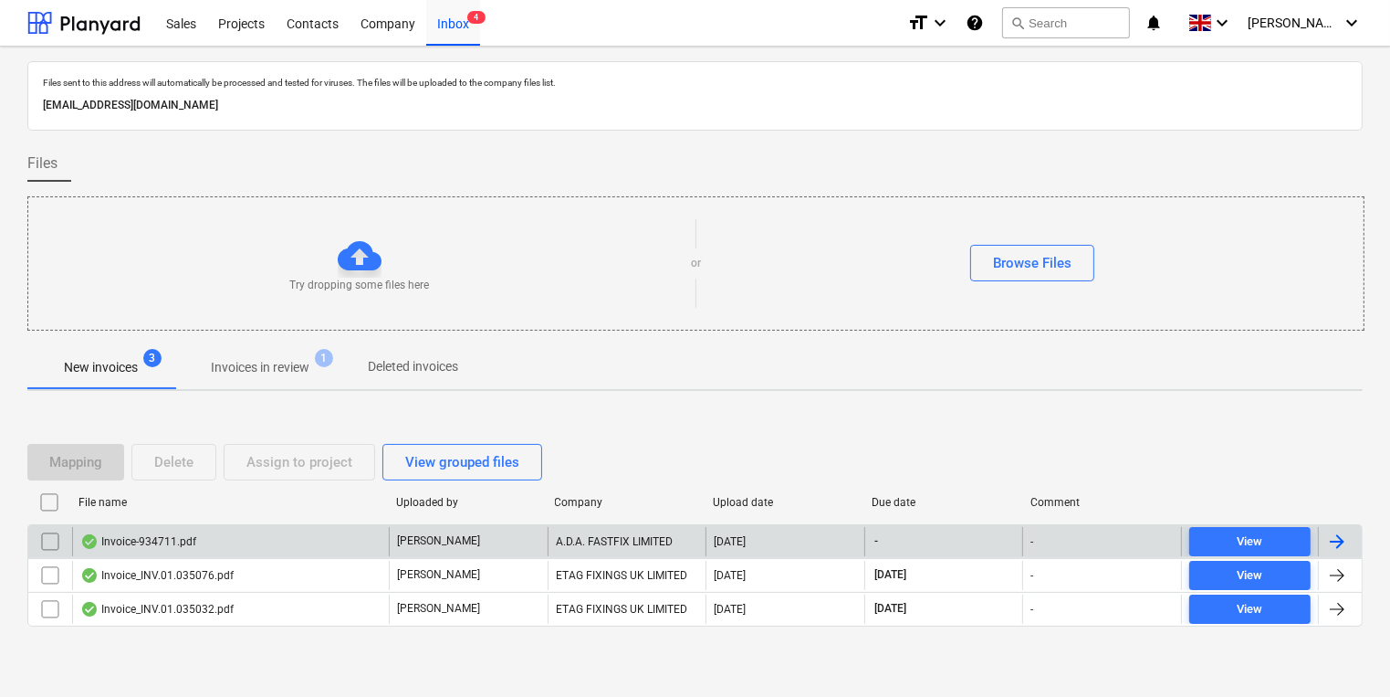
click at [289, 552] on div "Invoice-934711.pdf" at bounding box center [230, 541] width 317 height 29
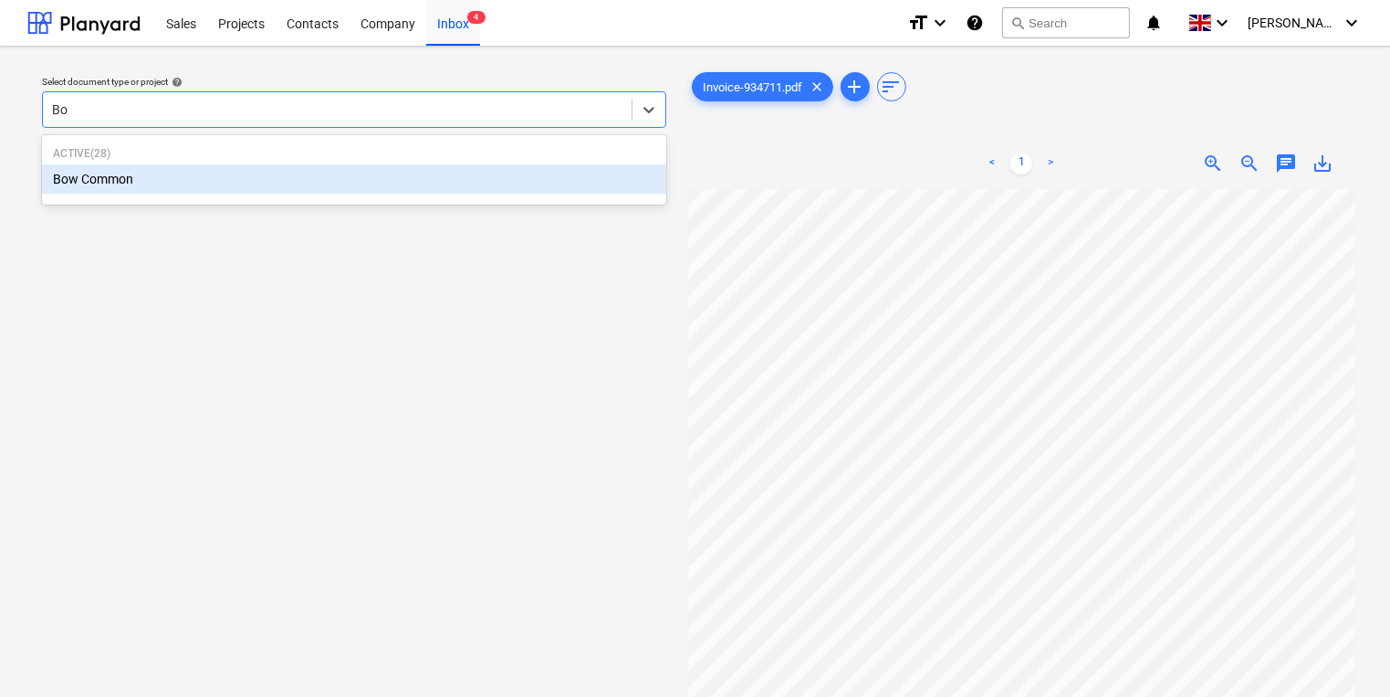
type input "Bow"
click at [559, 175] on div "Bow Common" at bounding box center [354, 178] width 624 height 29
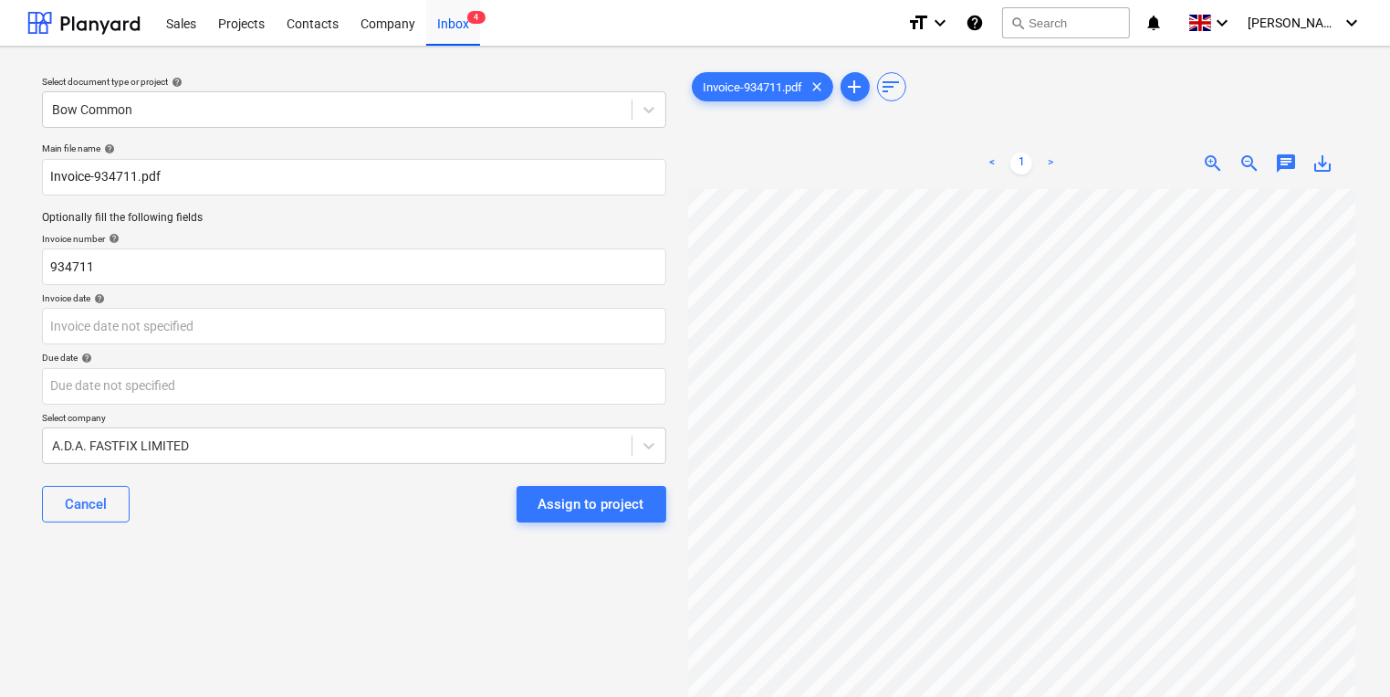
click at [347, 301] on div "Invoice date help" at bounding box center [354, 298] width 624 height 12
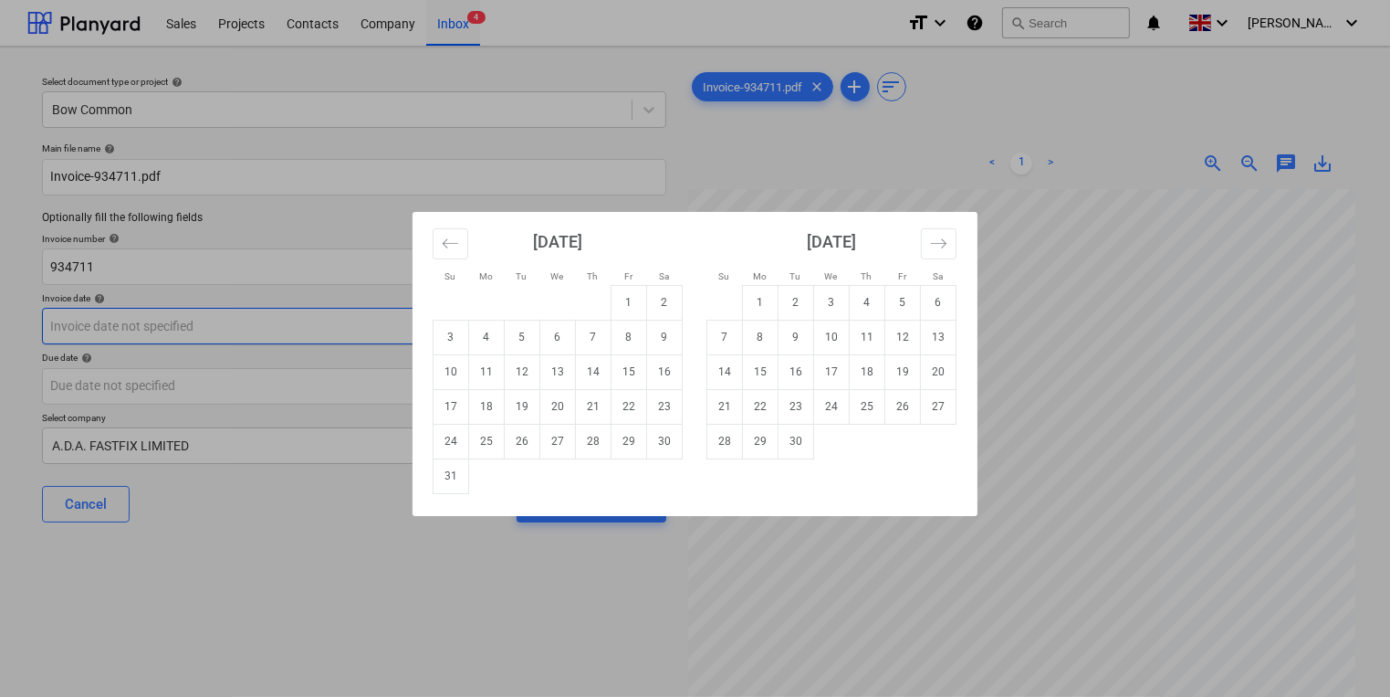
click at [336, 329] on body "Sales Projects Contacts Company Inbox 4 format_size keyboard_arrow_down help se…" at bounding box center [695, 348] width 1390 height 697
click at [631, 404] on td "22" at bounding box center [630, 406] width 36 height 35
type input "[DATE]"
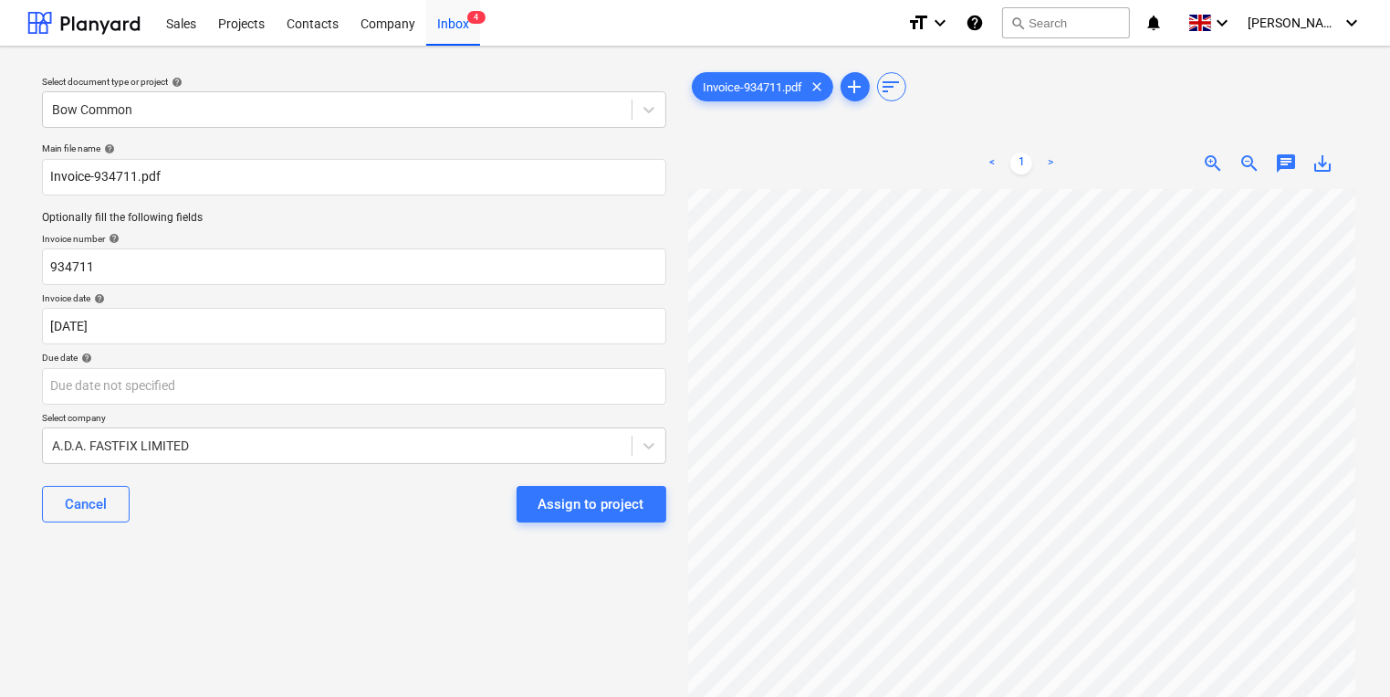
scroll to position [328, 0]
click at [215, 376] on body "Sales Projects Contacts Company Inbox 4 format_size keyboard_arrow_down help se…" at bounding box center [695, 348] width 1390 height 697
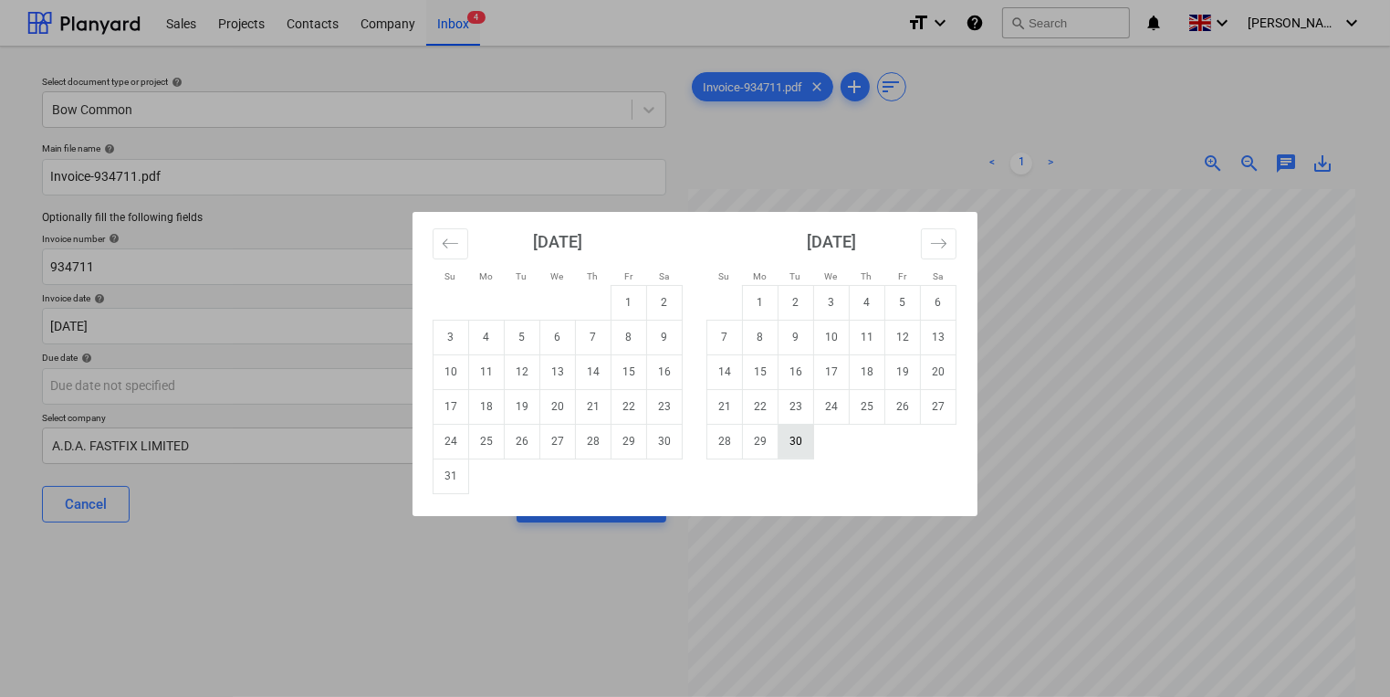
click at [803, 434] on td "30" at bounding box center [797, 441] width 36 height 35
type input "[DATE]"
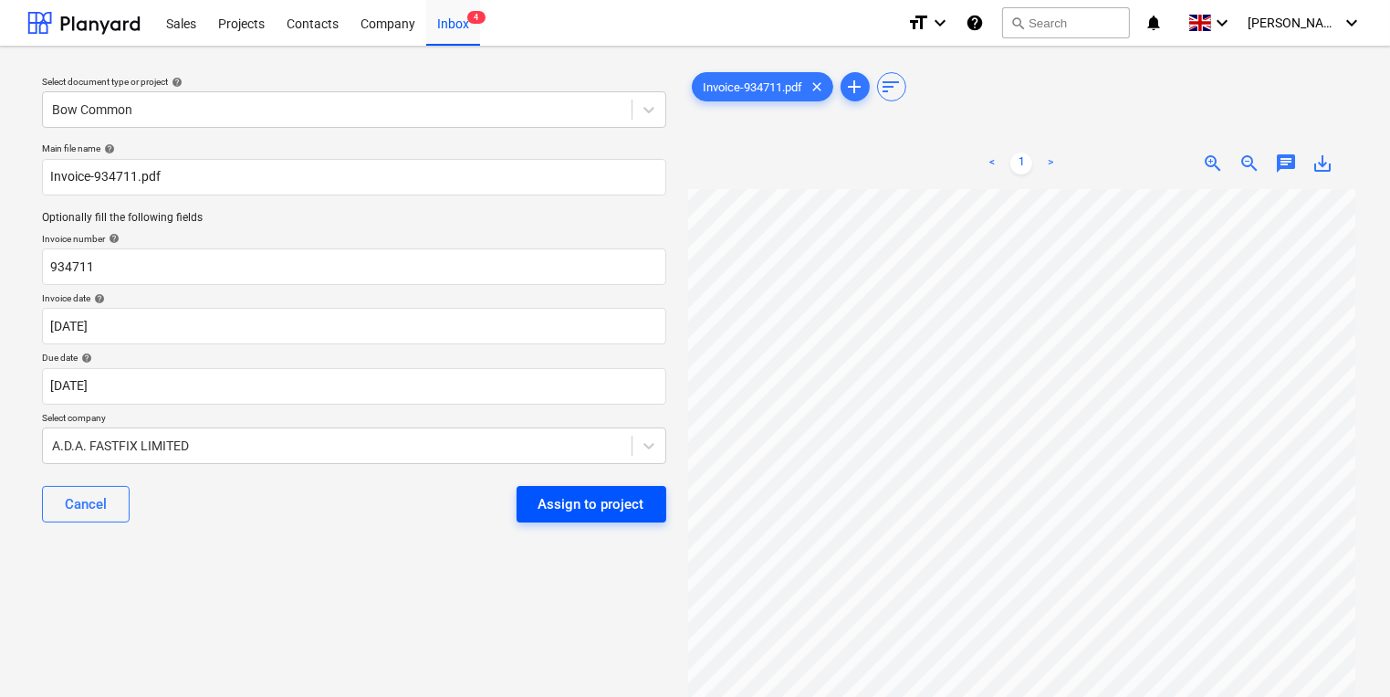
click at [580, 498] on div "Assign to project" at bounding box center [592, 504] width 106 height 24
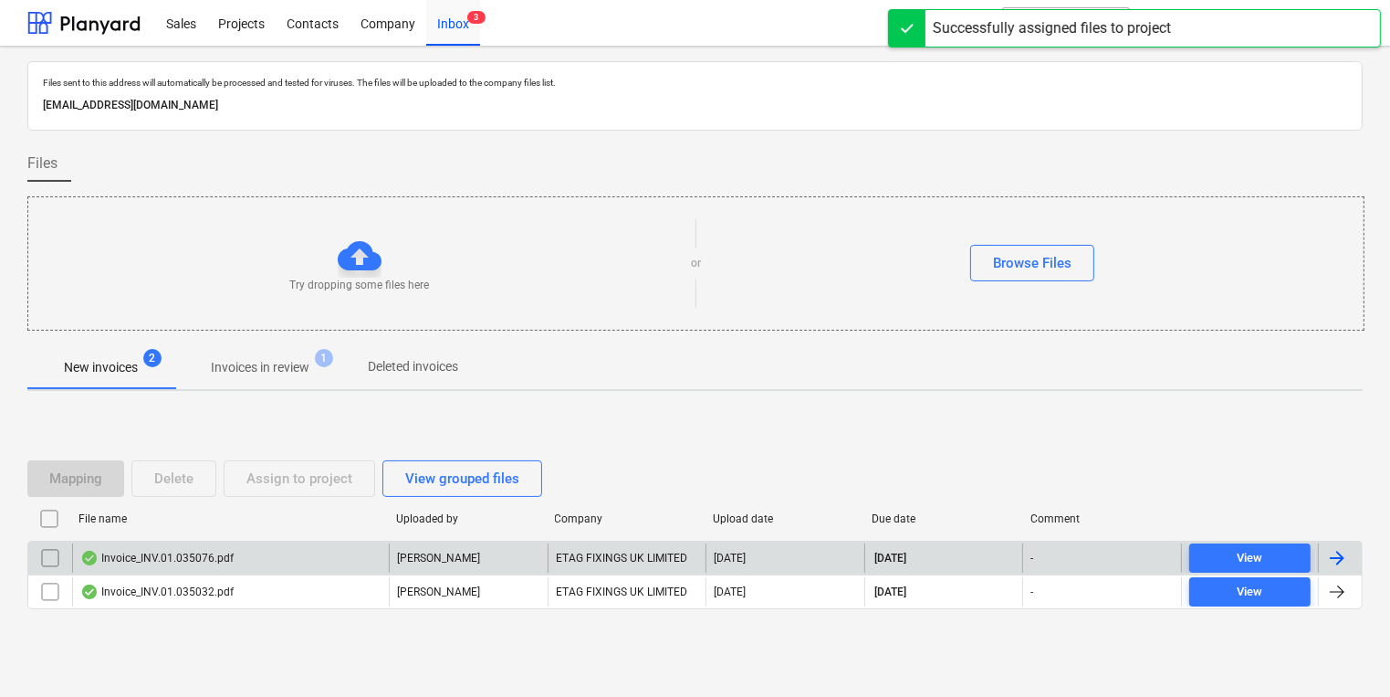
click at [230, 551] on div "Invoice_INV.01.035076.pdf" at bounding box center [156, 558] width 153 height 15
